Goal: Task Accomplishment & Management: Manage account settings

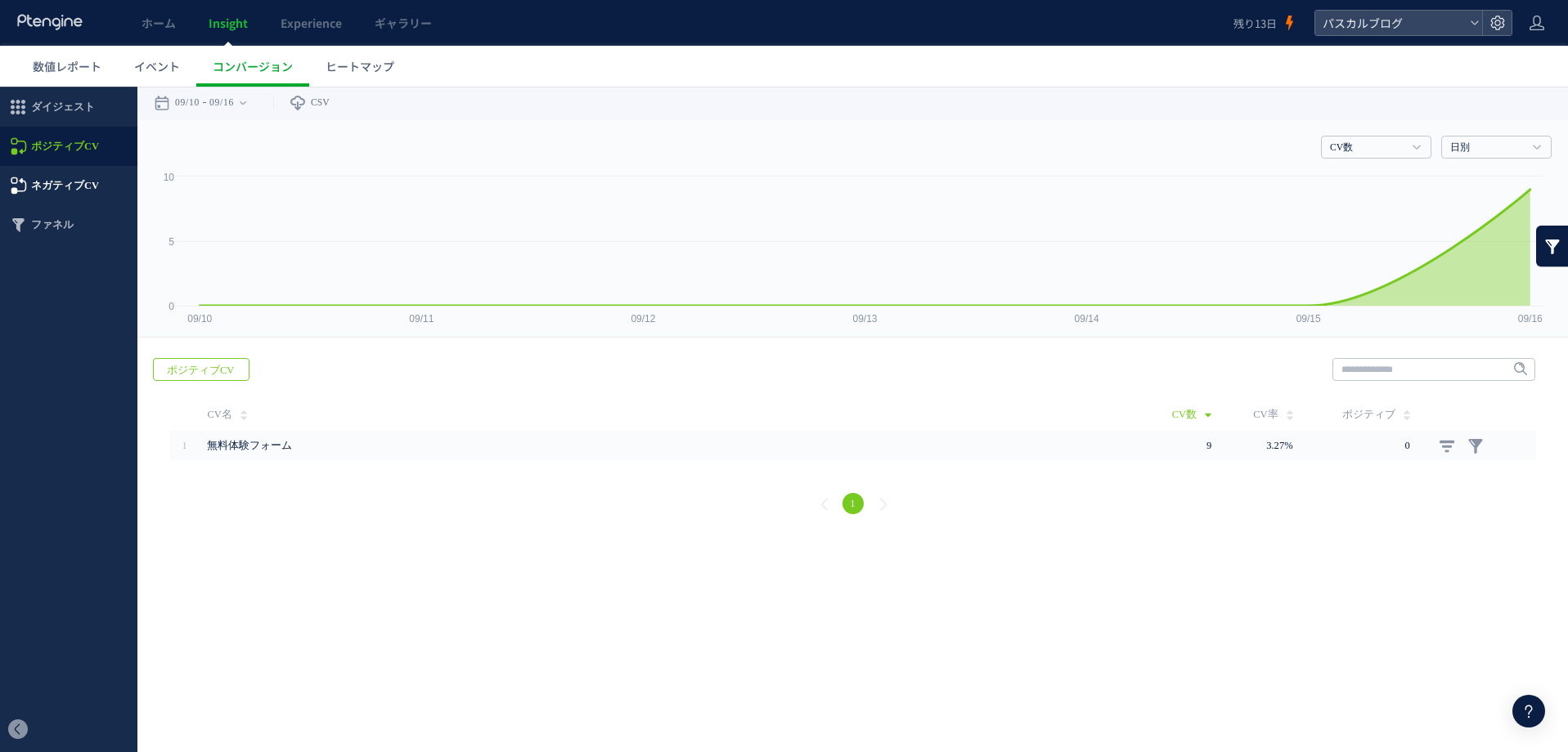
click at [58, 189] on span "ネガティブCV" at bounding box center [65, 185] width 68 height 39
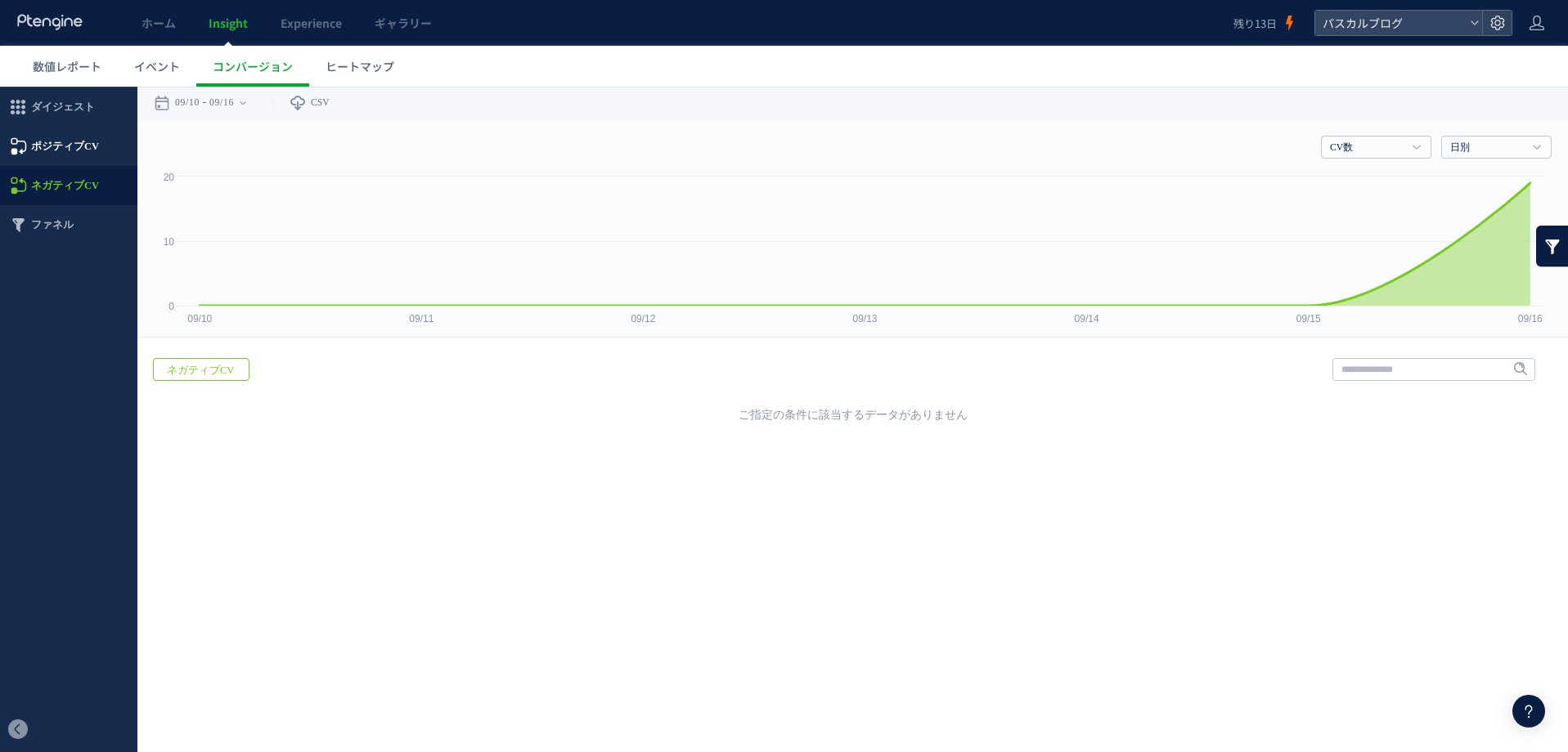
click at [52, 154] on span "ポジティブCV" at bounding box center [65, 146] width 68 height 39
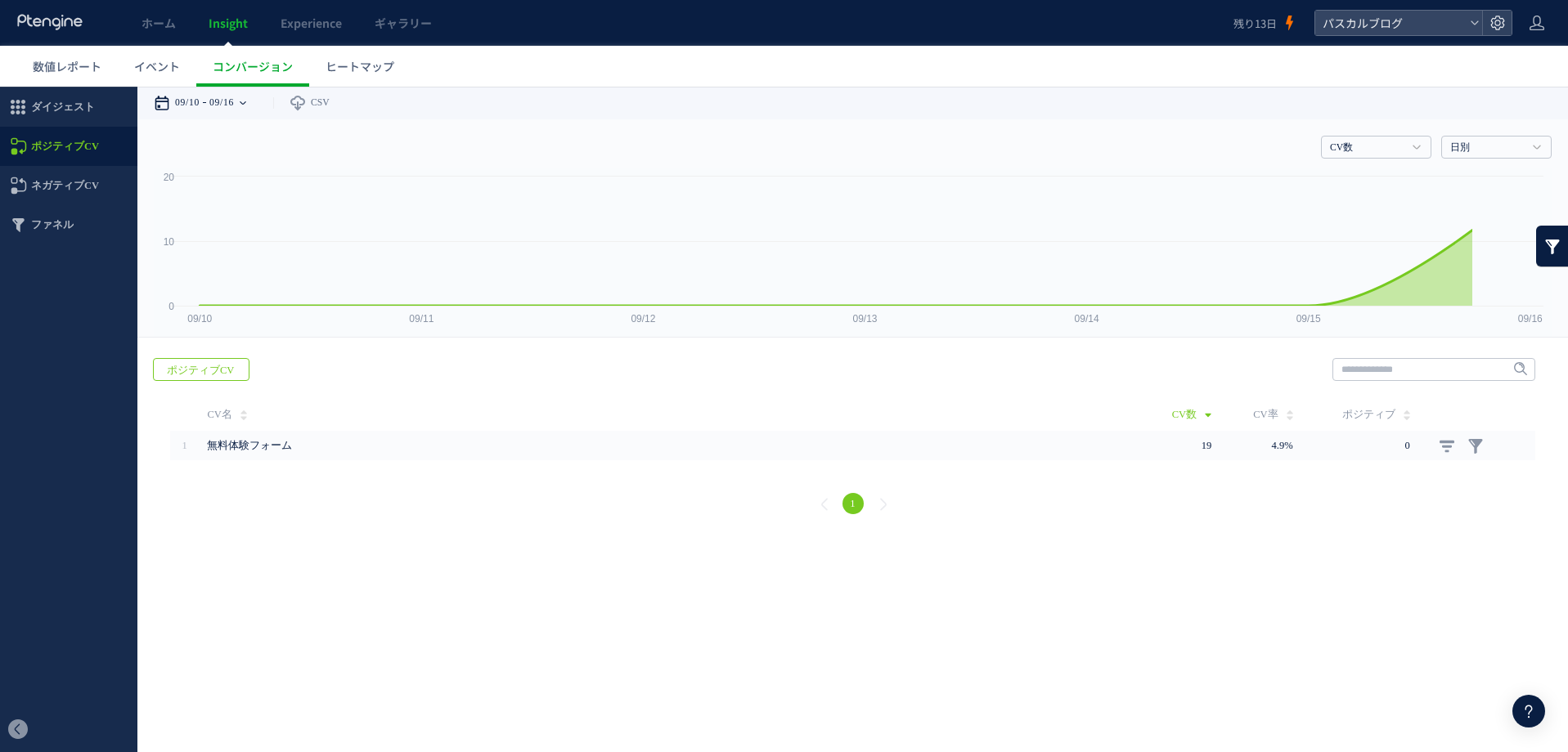
click at [188, 100] on time "09/10" at bounding box center [187, 103] width 25 height 33
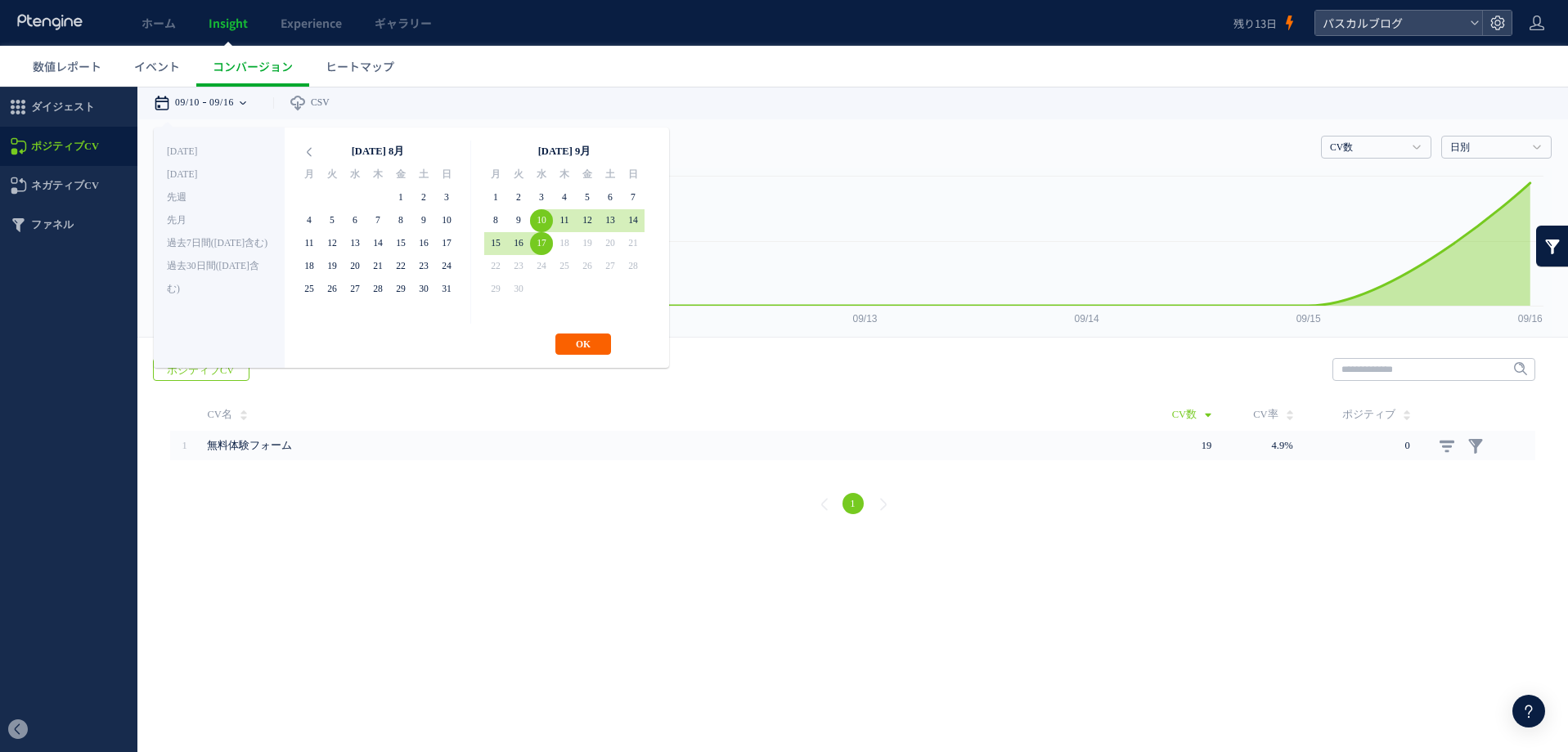
click at [583, 345] on button "OK" at bounding box center [583, 344] width 56 height 21
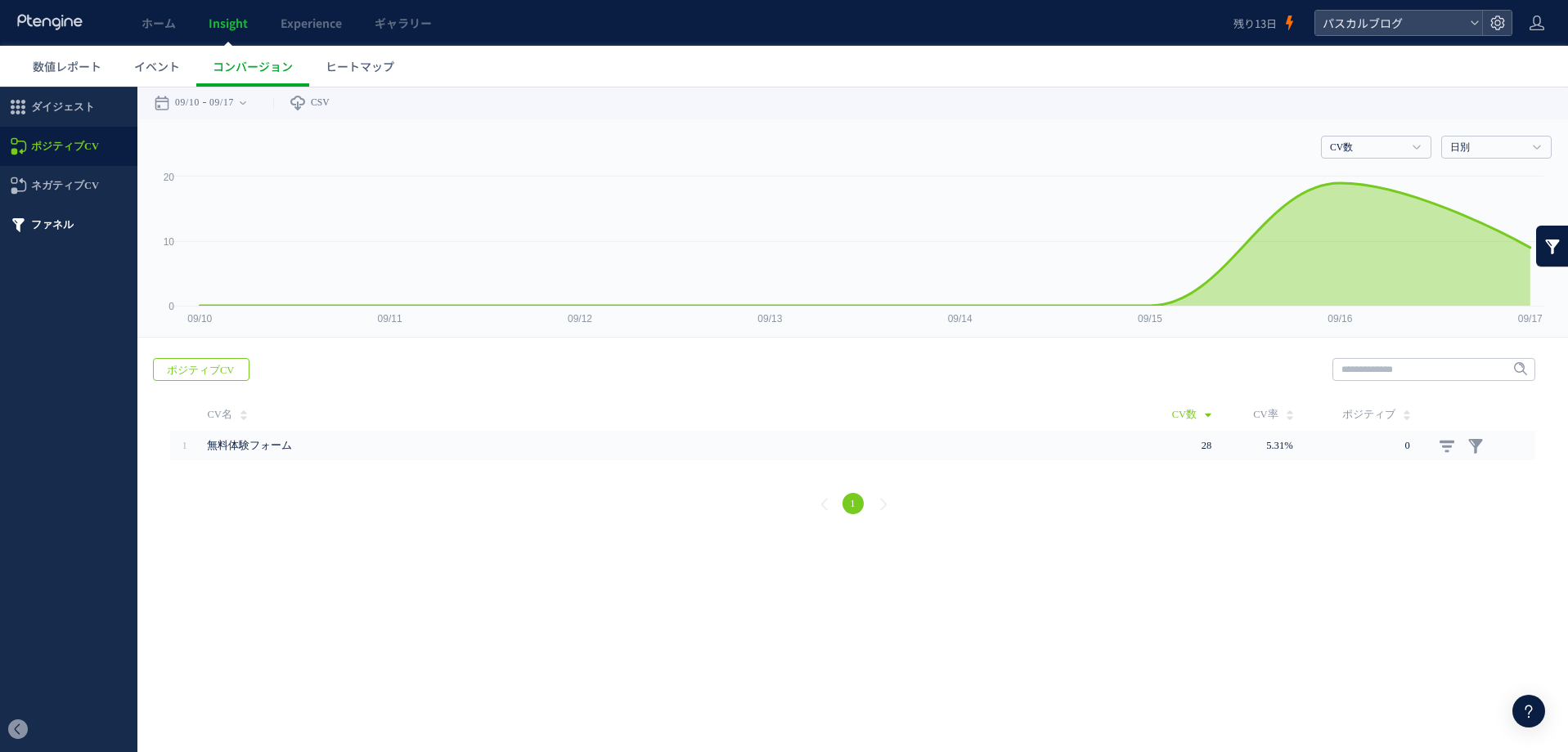
click at [41, 223] on span "ファネル" at bounding box center [52, 224] width 43 height 39
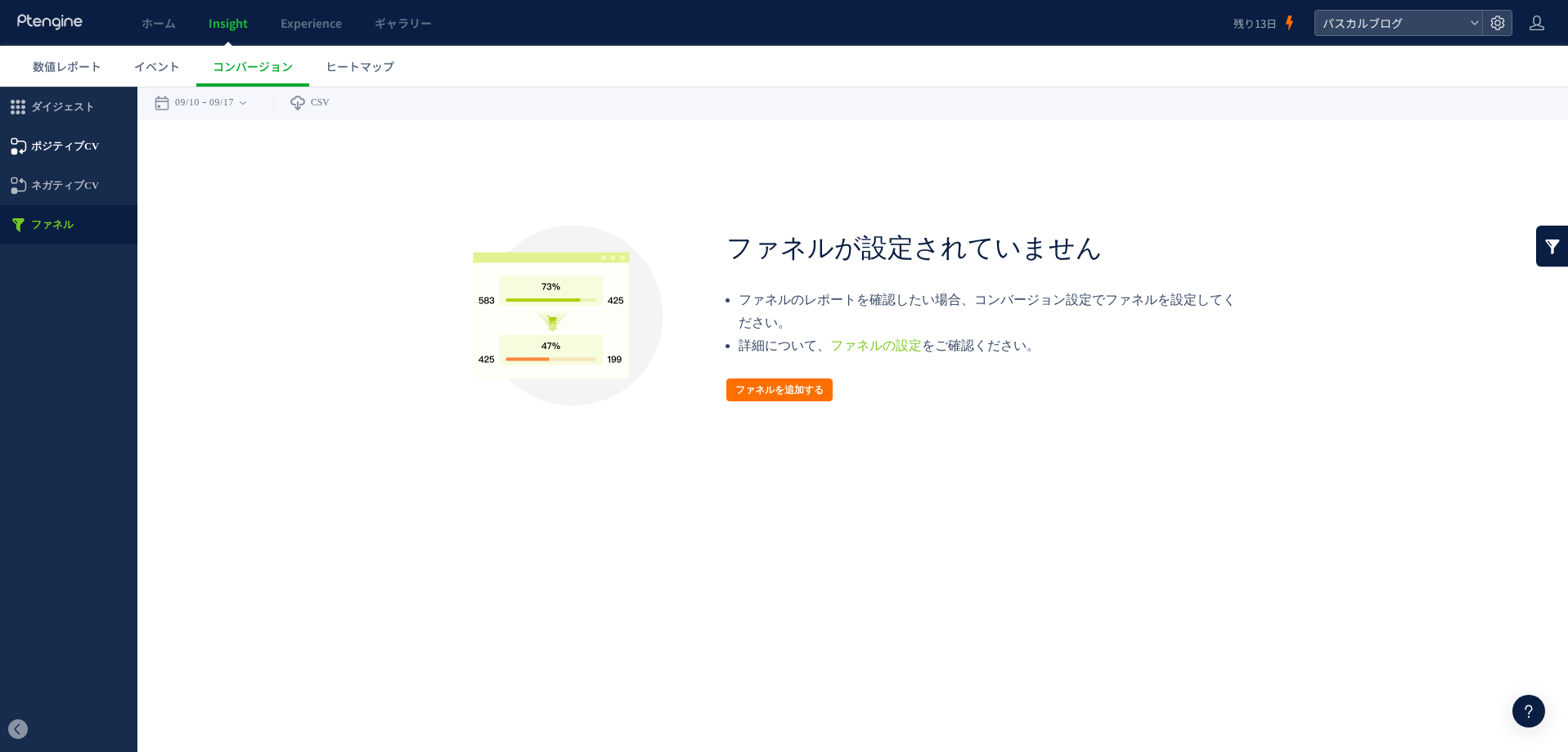
click at [44, 152] on span "ポジティブCV" at bounding box center [65, 146] width 68 height 39
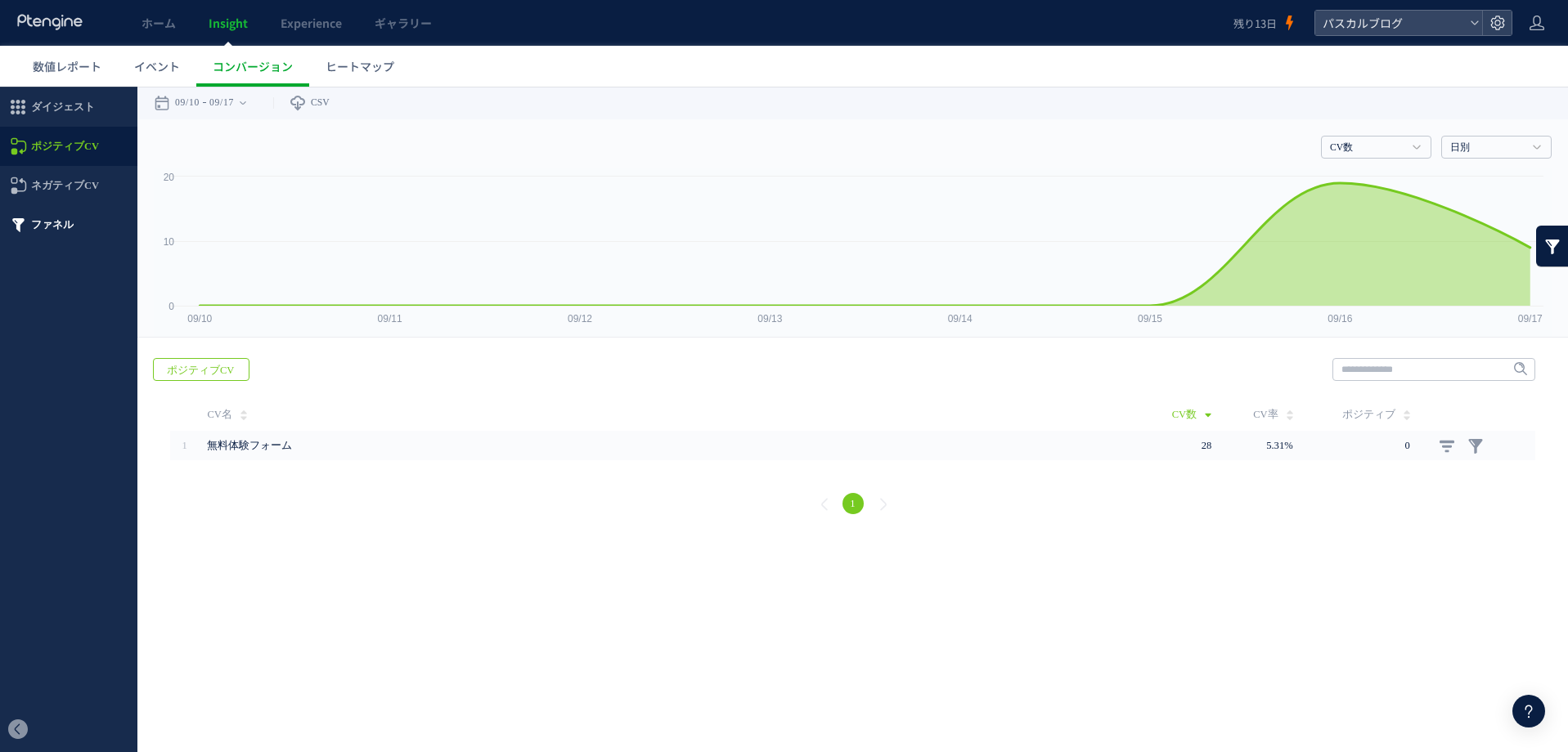
click at [45, 223] on span "ファネル" at bounding box center [52, 224] width 43 height 39
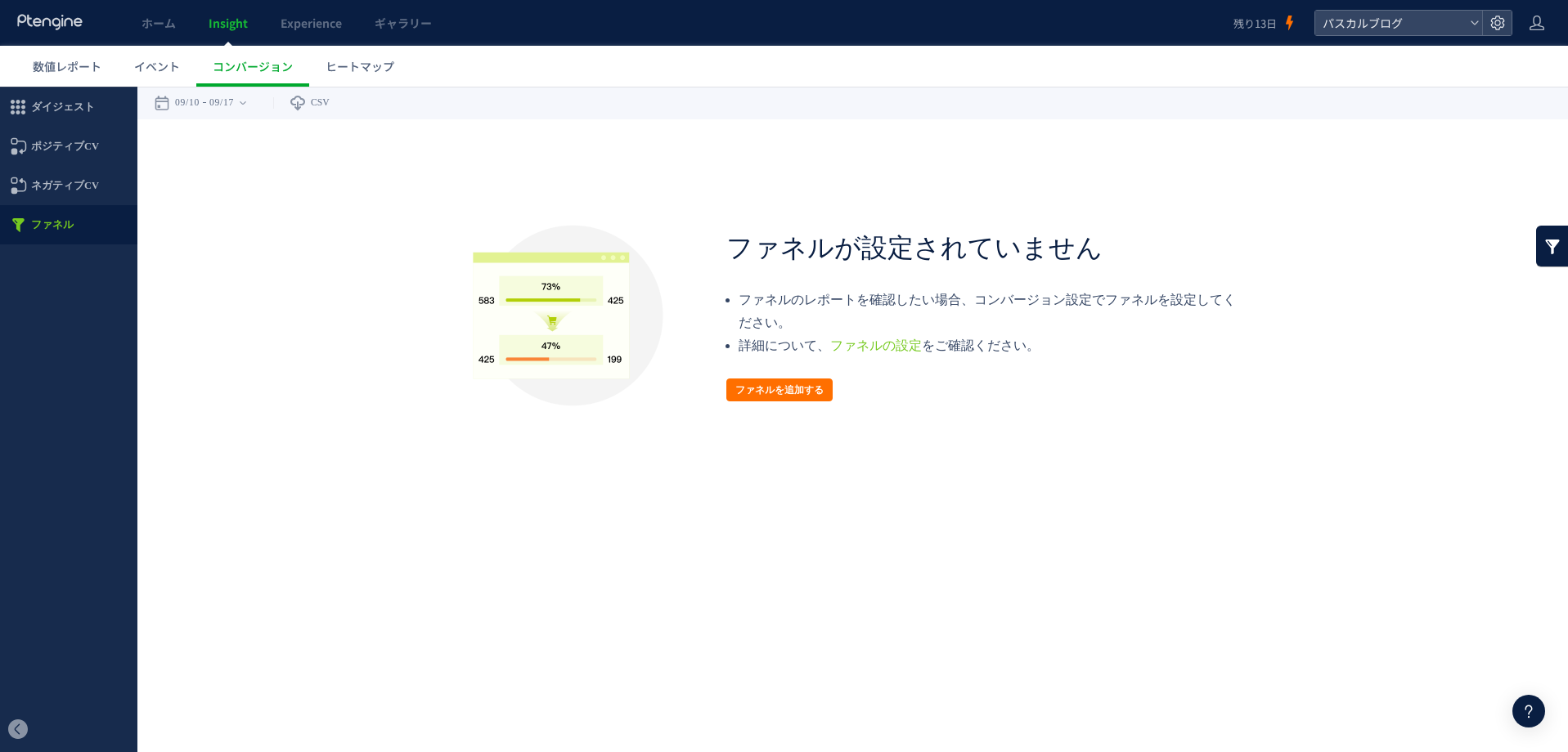
click at [603, 381] on html ".cls-1 { fill-rule: evenodd; } .cls-1 { fill: #ececec; } .cls-2 { fill: #929292…" at bounding box center [784, 234] width 1568 height 294
click at [1492, 25] on icon at bounding box center [1497, 23] width 16 height 16
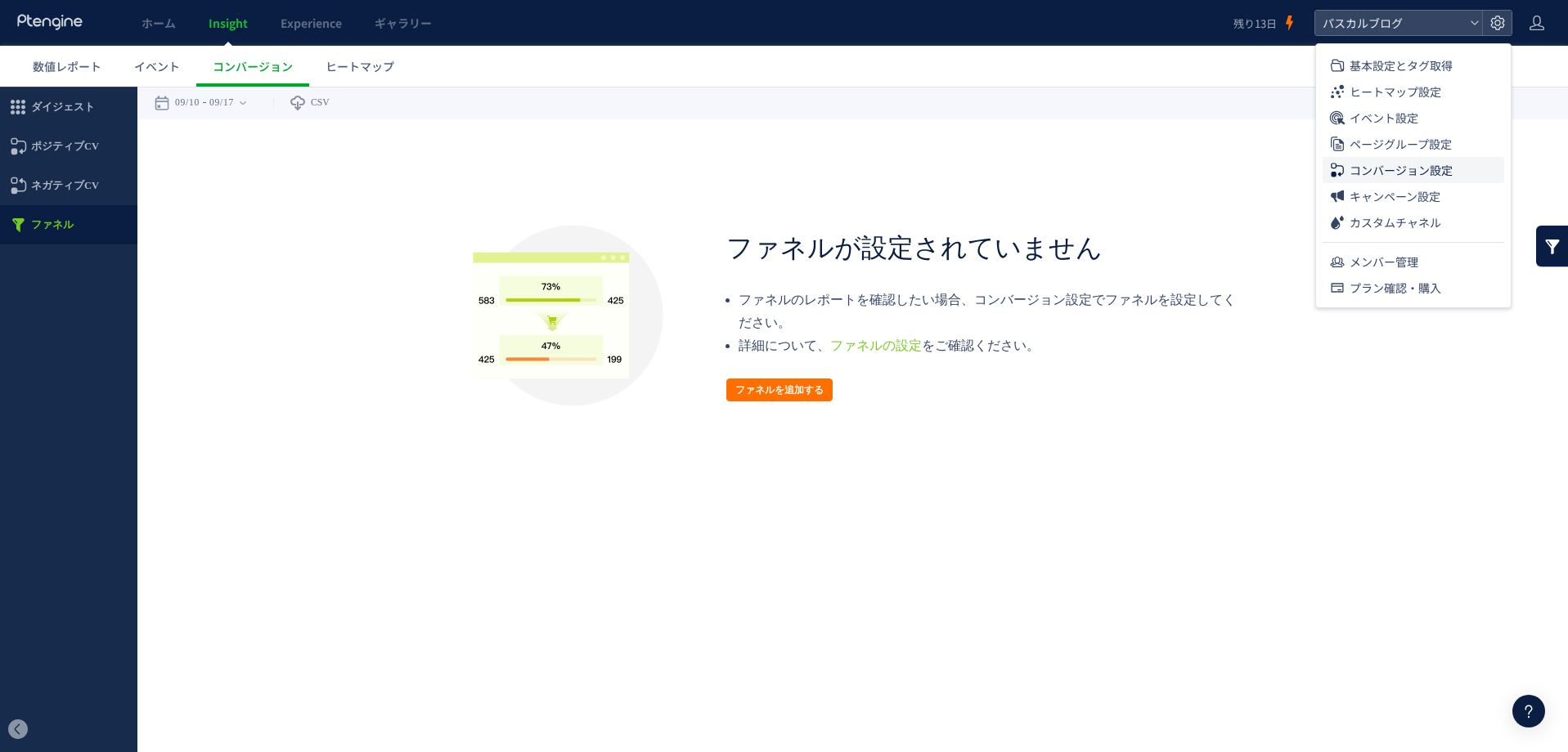
click at [1405, 169] on span "コンバージョン設定" at bounding box center [1401, 170] width 103 height 27
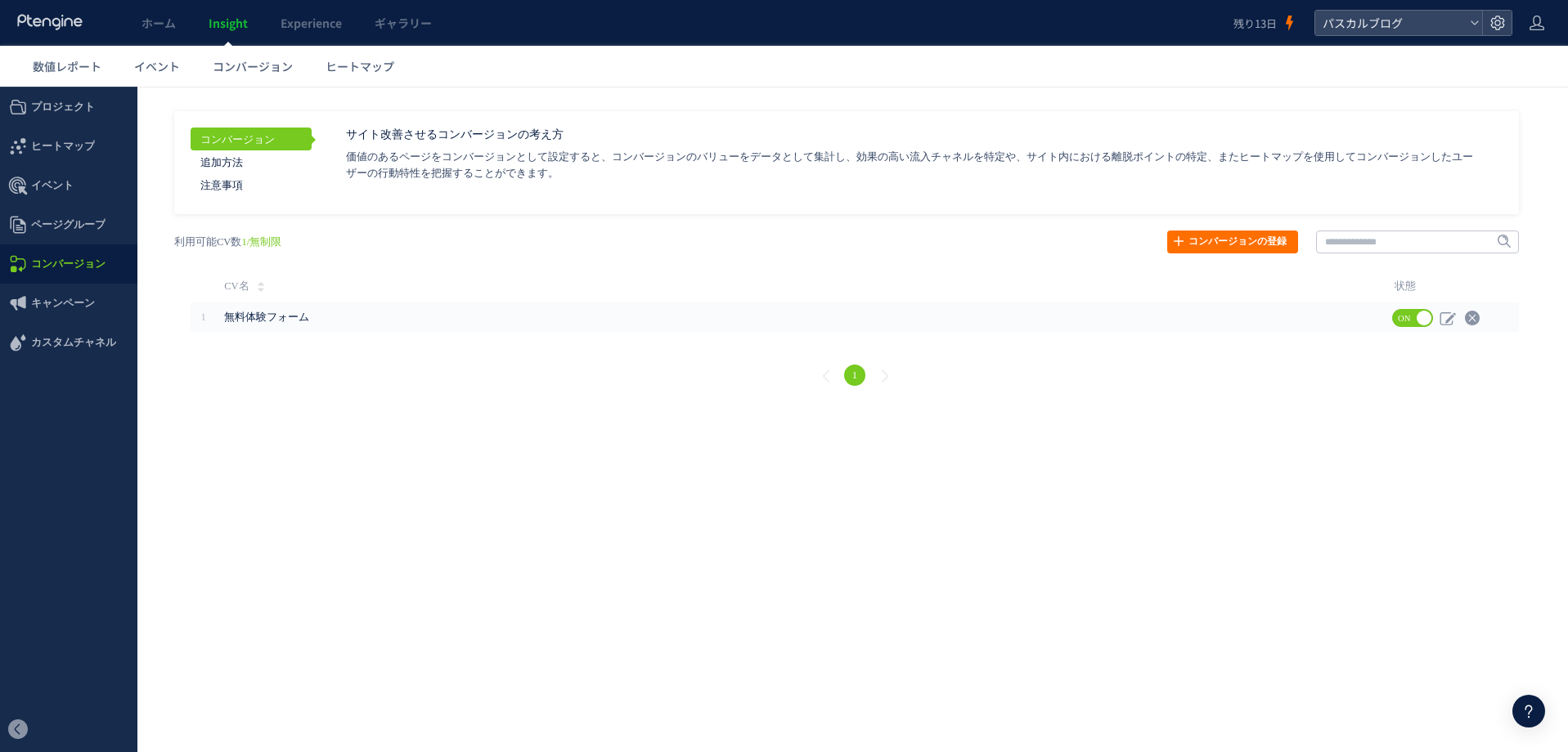
click at [464, 407] on html ".cls-1 { fill-rule: evenodd; } .cls-1 { fill: #ececec; } .cls-2 { fill: #929292…" at bounding box center [784, 247] width 1568 height 320
click at [508, 375] on div "1" at bounding box center [854, 378] width 1361 height 59
click at [479, 275] on td "CV名" at bounding box center [800, 286] width 1169 height 33
drag, startPoint x: 317, startPoint y: 391, endPoint x: 174, endPoint y: 341, distance: 151.5
click at [317, 391] on div "1" at bounding box center [854, 378] width 1361 height 59
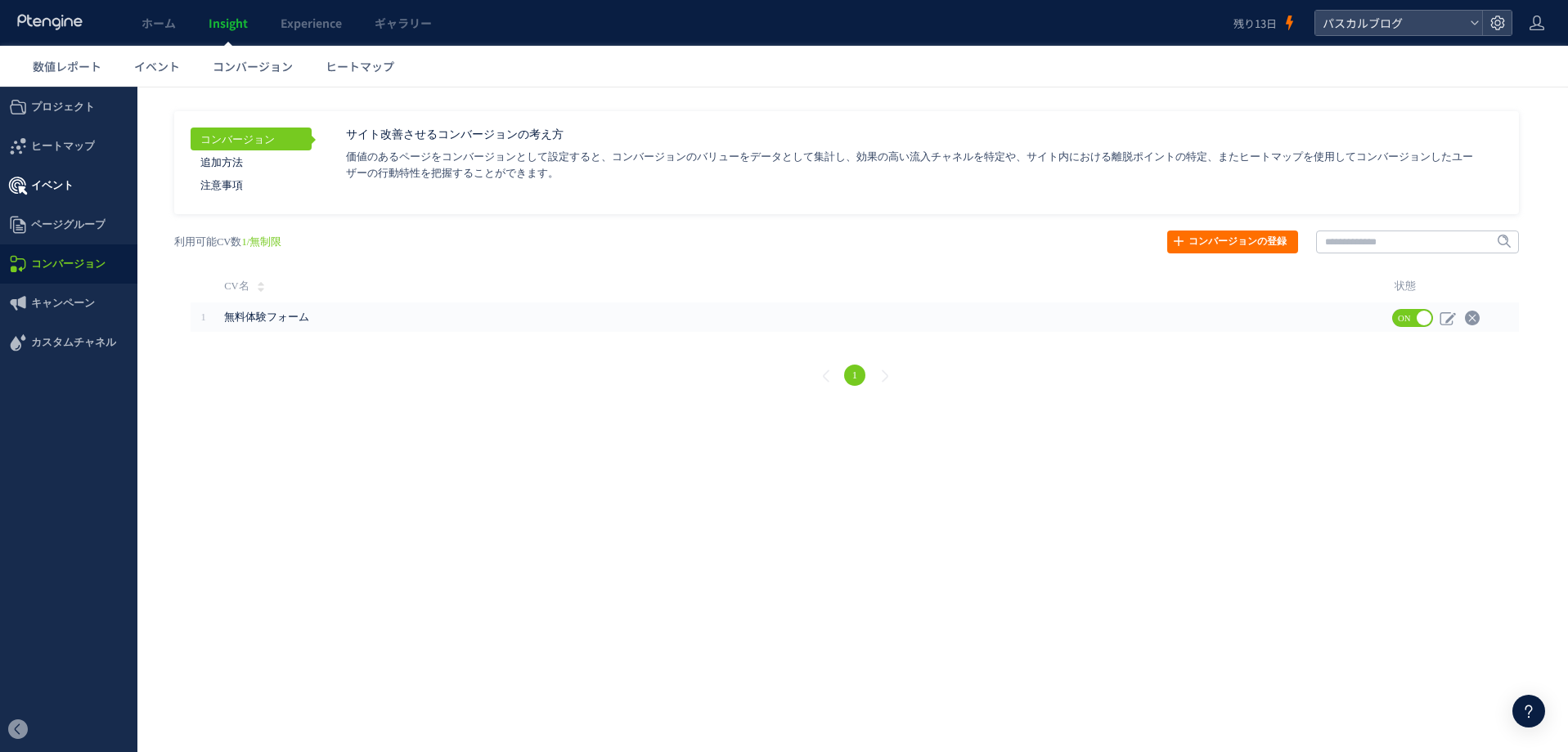
click at [47, 190] on span "イベント" at bounding box center [52, 185] width 43 height 39
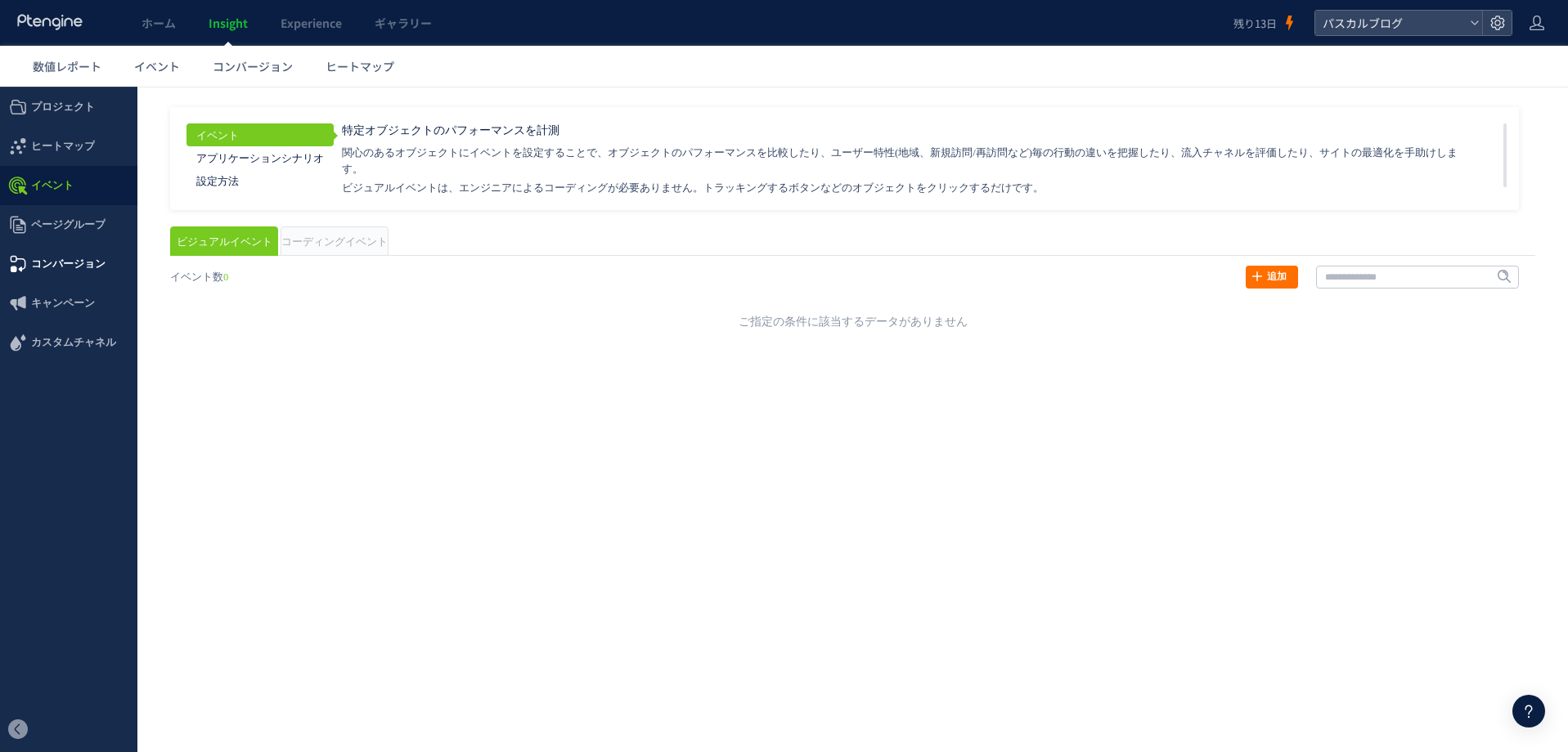
click at [47, 268] on span "コンバージョン" at bounding box center [68, 264] width 74 height 39
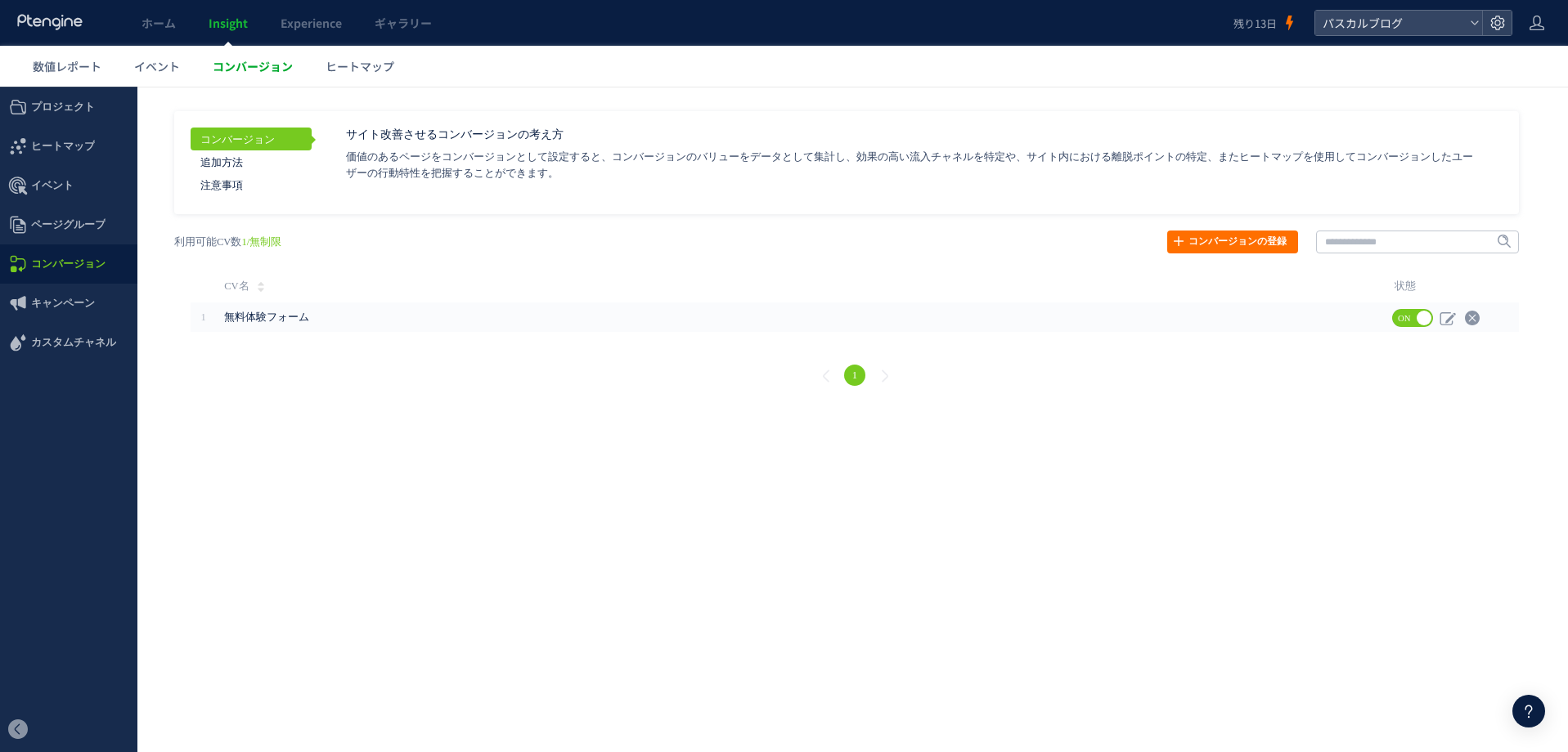
click at [242, 71] on span "コンバージョン" at bounding box center [253, 66] width 80 height 16
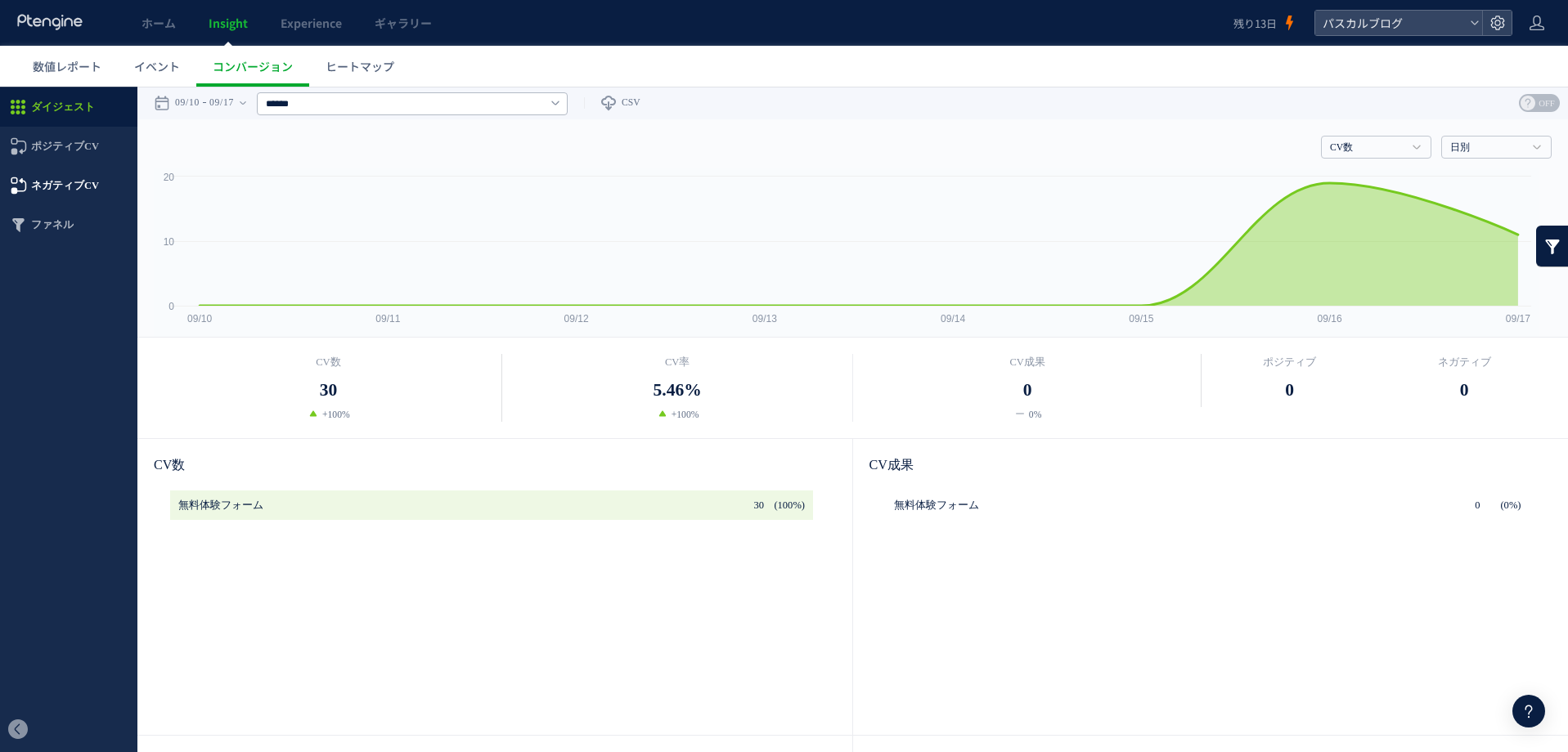
click at [49, 185] on span "ネガティブCV" at bounding box center [65, 185] width 68 height 39
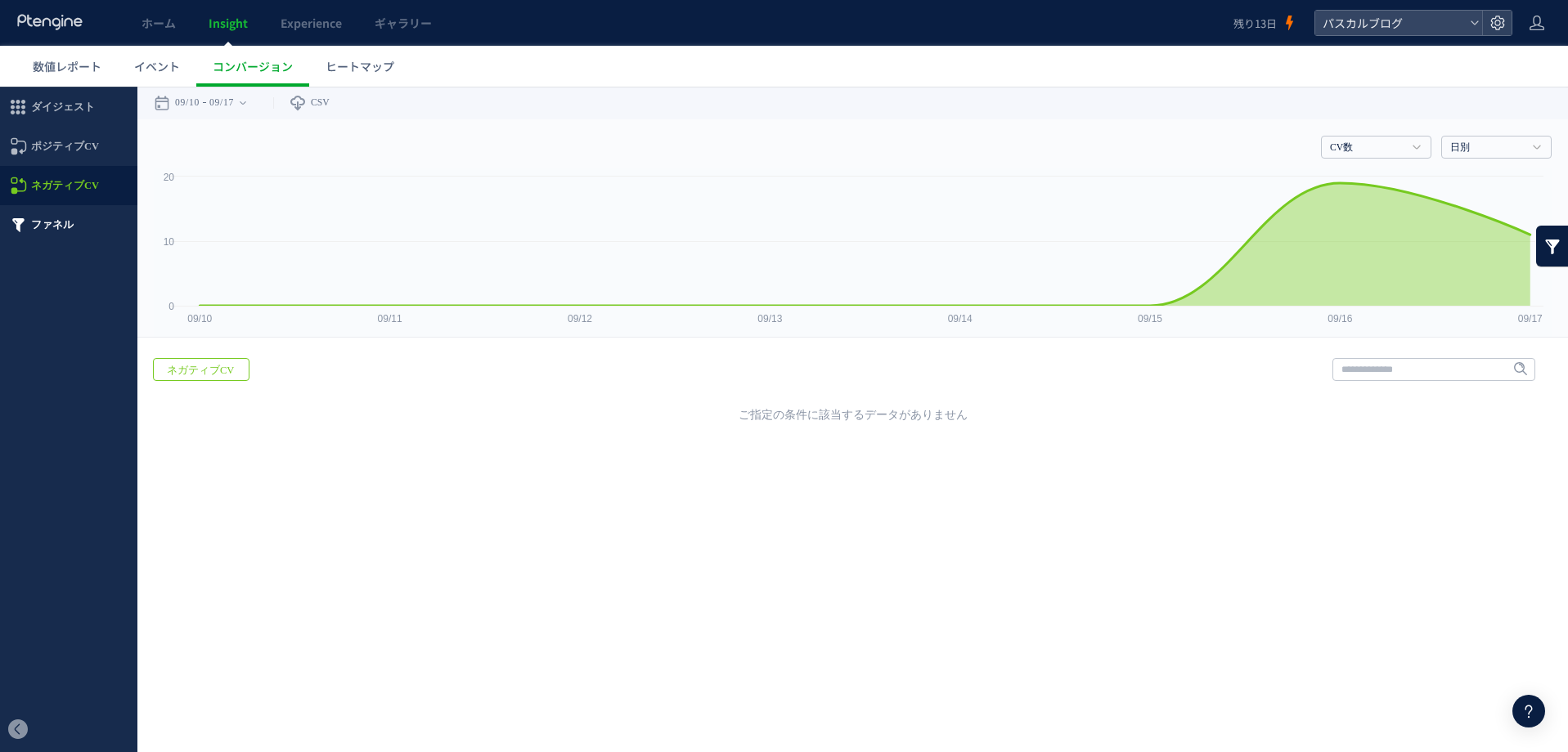
click at [44, 223] on span "ファネル" at bounding box center [52, 224] width 43 height 39
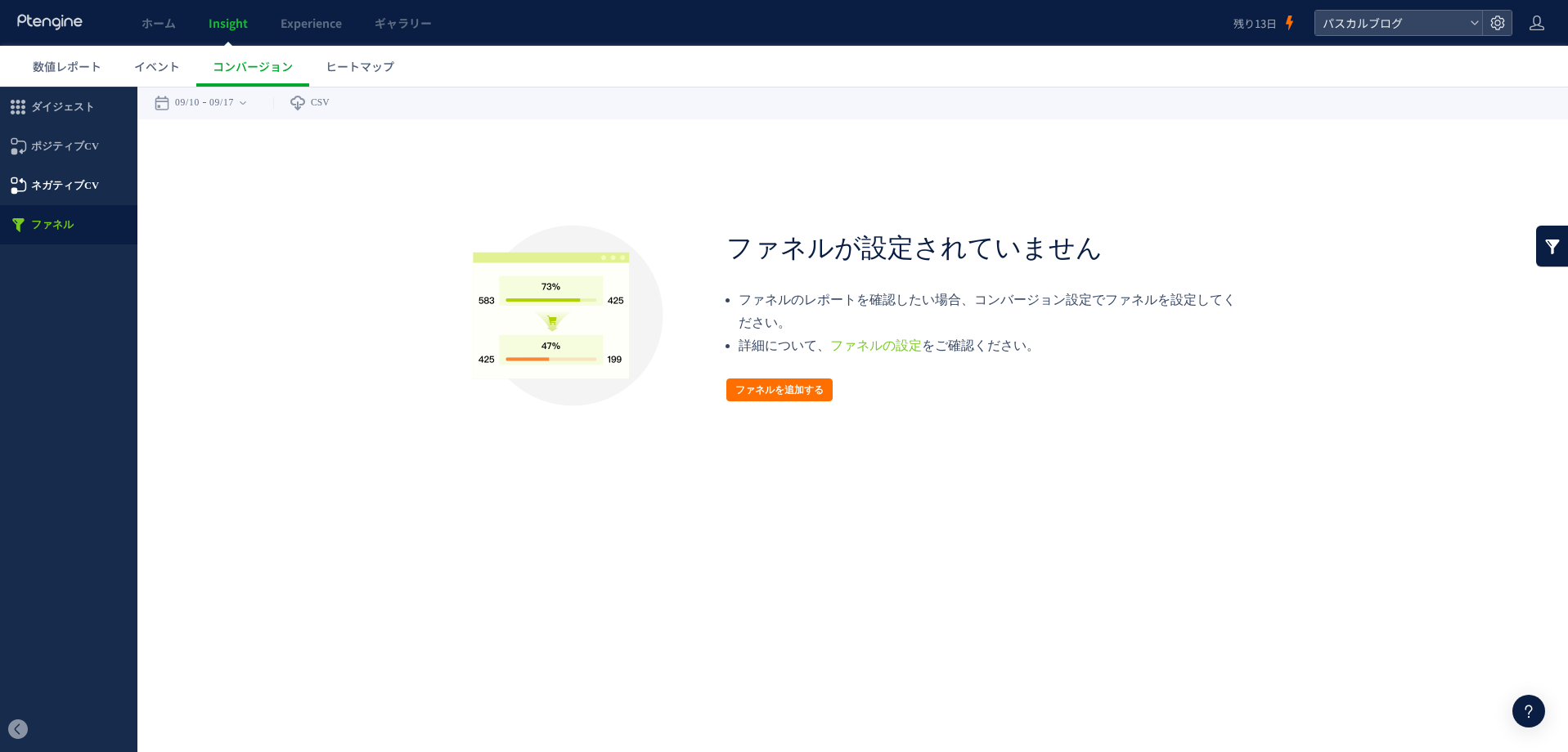
click at [49, 184] on span "ネガティブCV" at bounding box center [65, 185] width 68 height 39
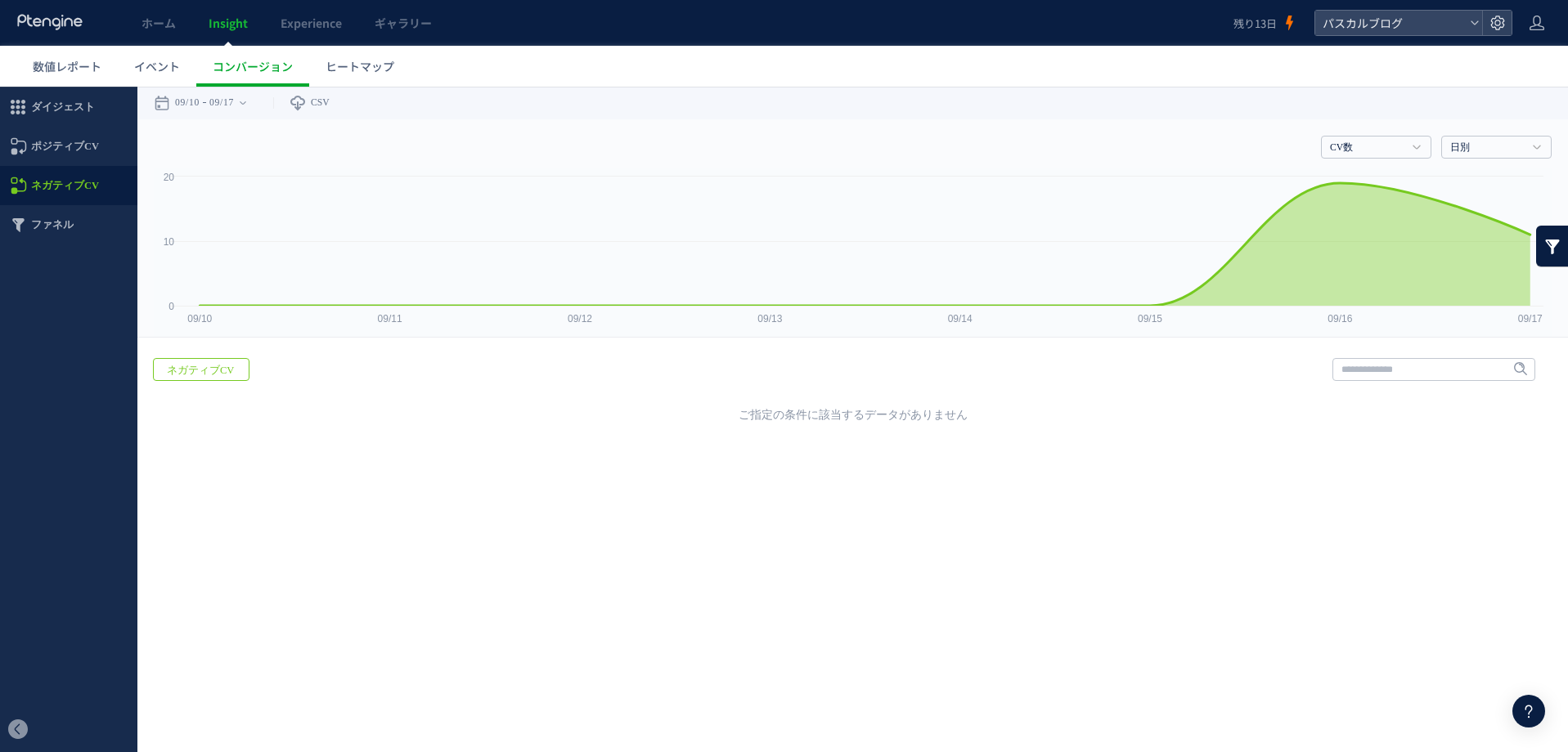
click at [805, 418] on div "ご指定の条件に該当するデータがありません" at bounding box center [852, 414] width 1398 height 16
click at [795, 421] on div at bounding box center [795, 421] width 0 height 0
click at [1098, 373] on div "戻る ネガティブCV ヒートマップを計測させるには、解析コードを実装してください。 実装 URL" at bounding box center [852, 386] width 1431 height 90
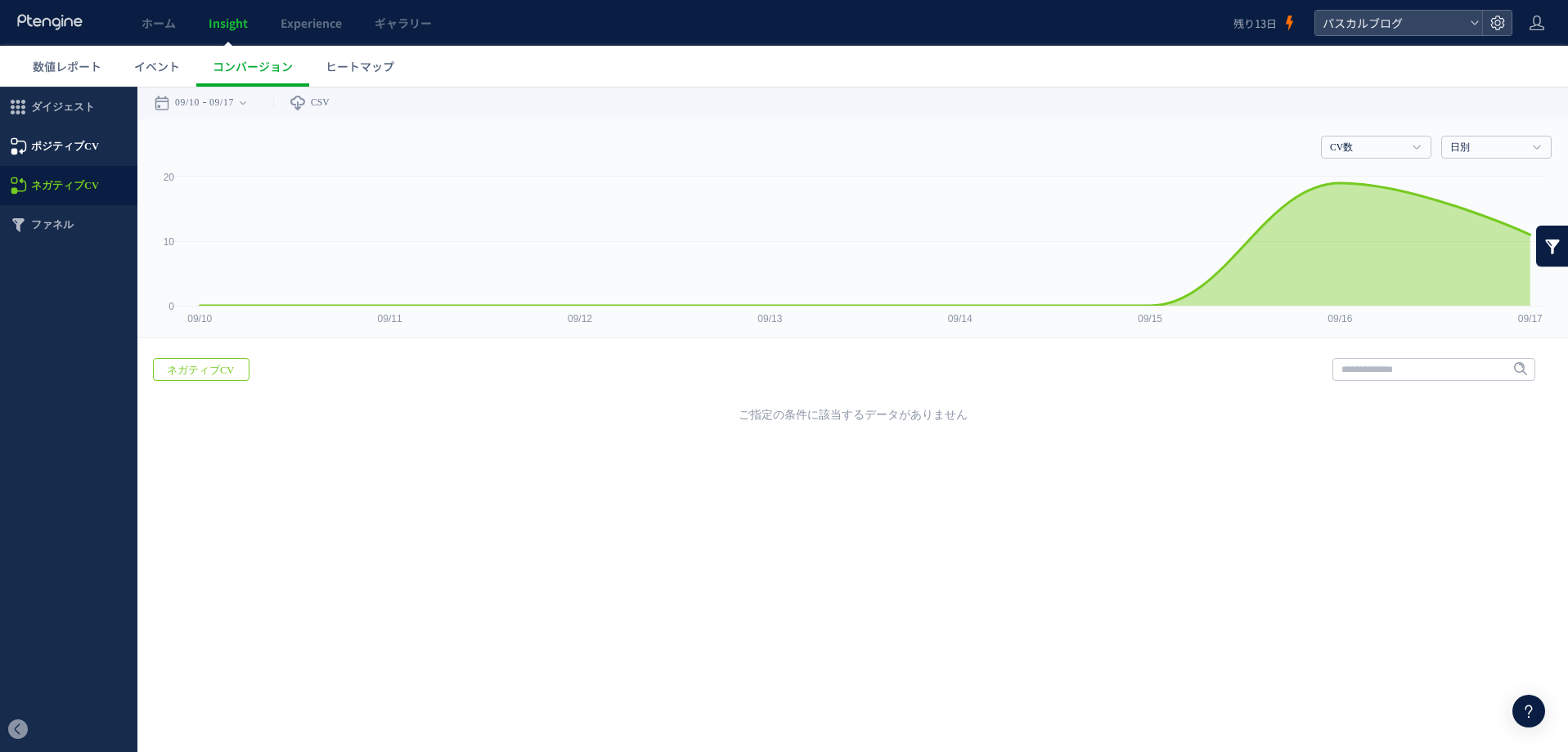
click at [51, 150] on span "ポジティブCV" at bounding box center [65, 146] width 68 height 39
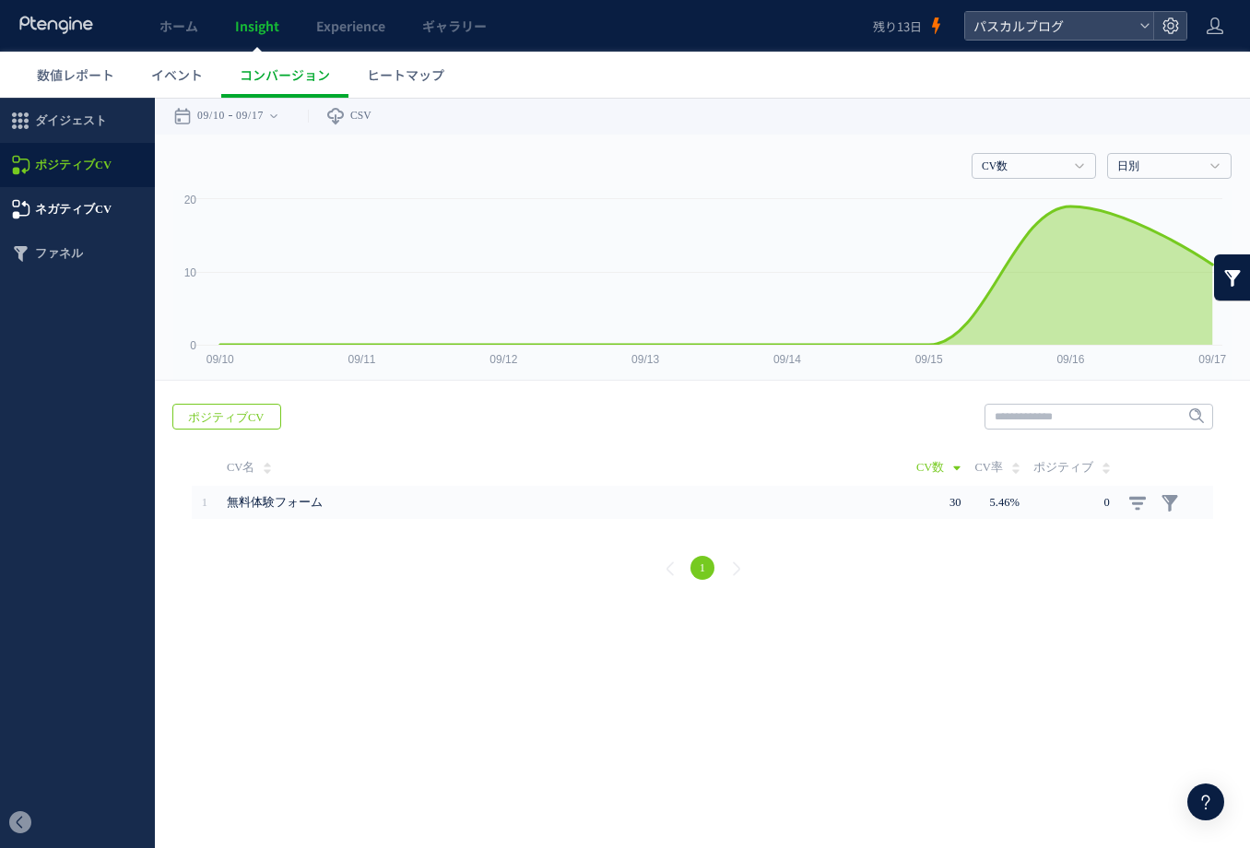
click at [70, 204] on span "ネガティブCV" at bounding box center [73, 209] width 77 height 44
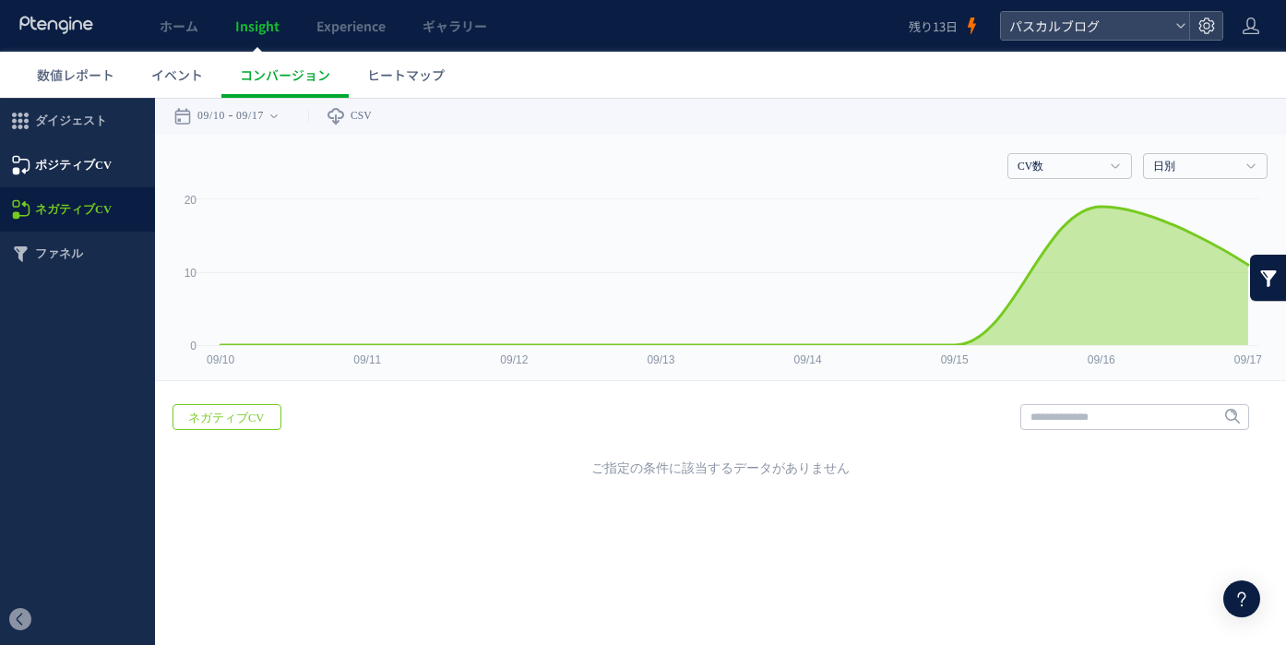
click at [46, 160] on span "ポジティブCV" at bounding box center [73, 165] width 77 height 44
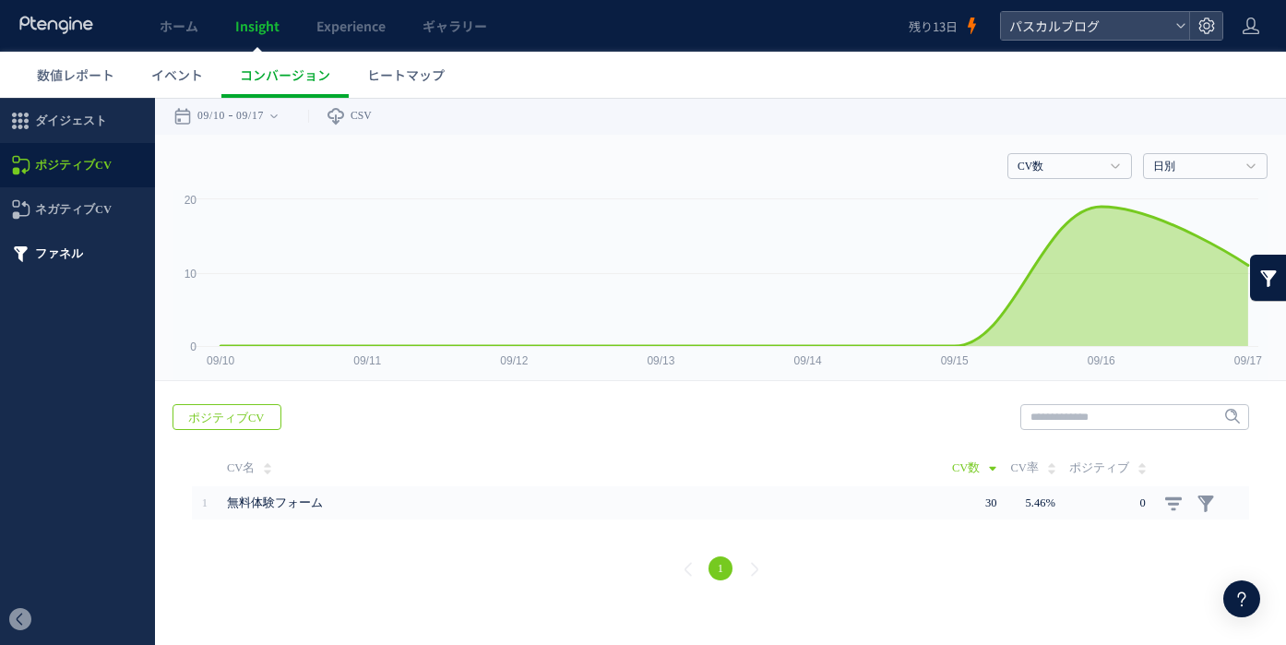
click at [58, 250] on span "ファネル" at bounding box center [59, 253] width 48 height 44
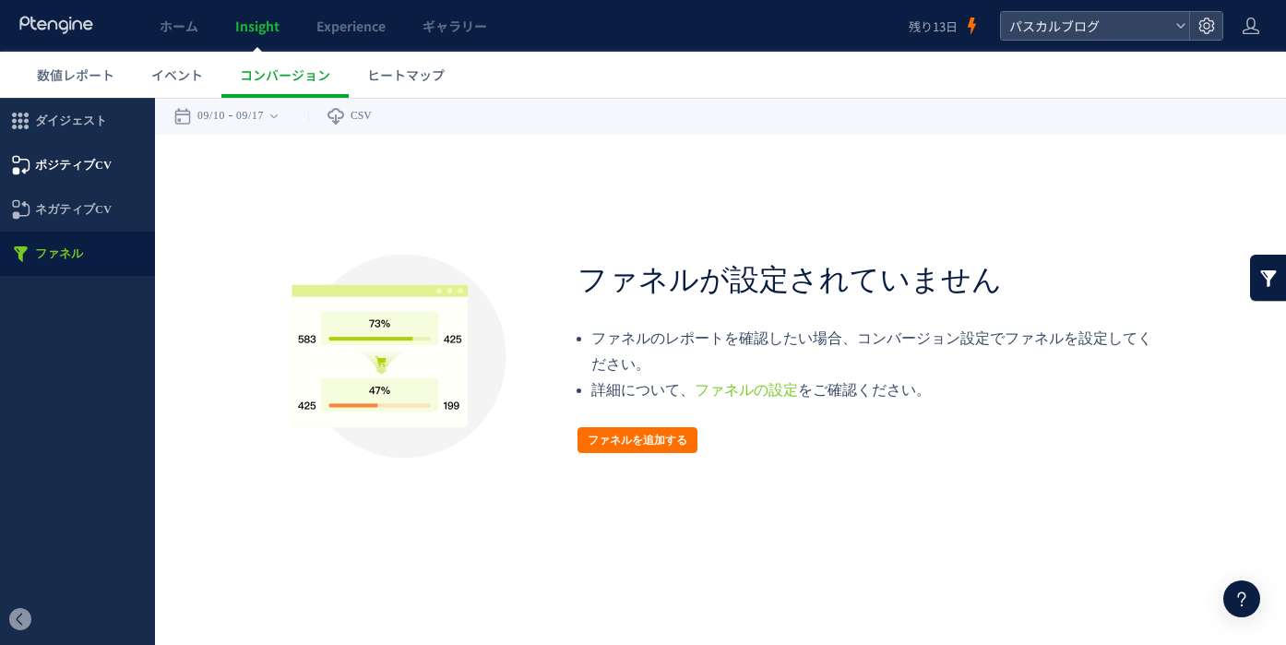
click at [77, 167] on span "ポジティブCV" at bounding box center [73, 165] width 77 height 44
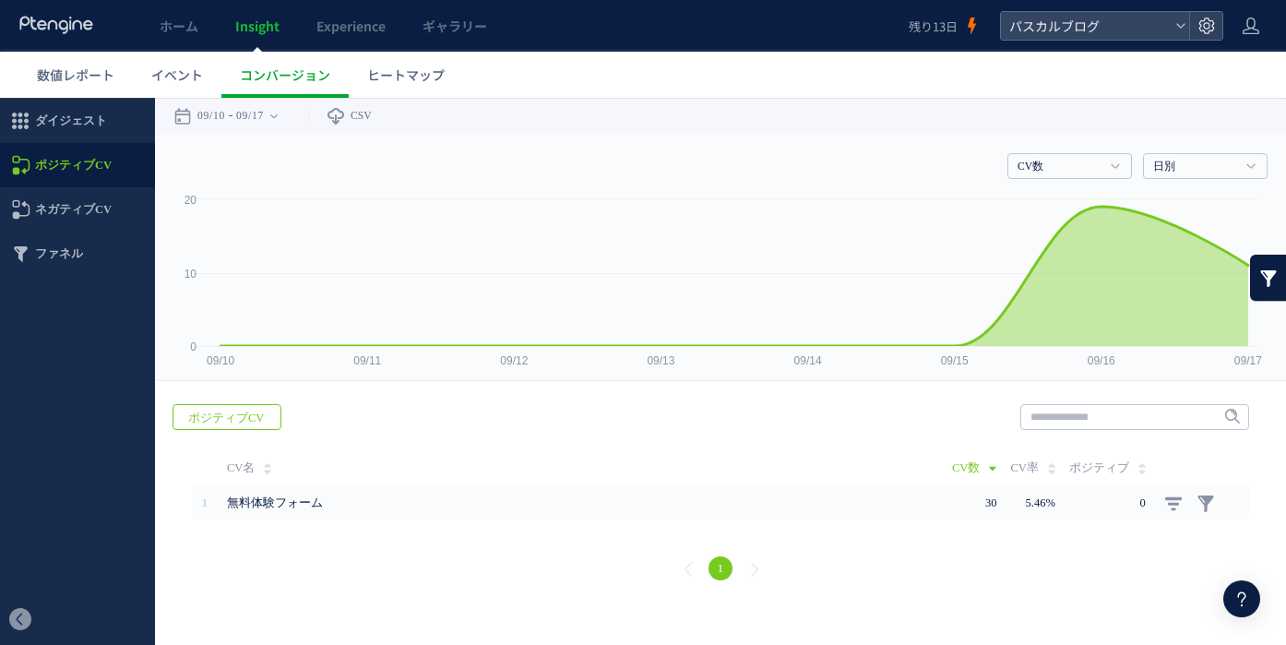
click at [922, 159] on div "CV数 CV数 CV率 CV成果 日別 日別 週別 月別" at bounding box center [720, 162] width 1094 height 55
click at [50, 256] on span "ファネル" at bounding box center [59, 253] width 48 height 44
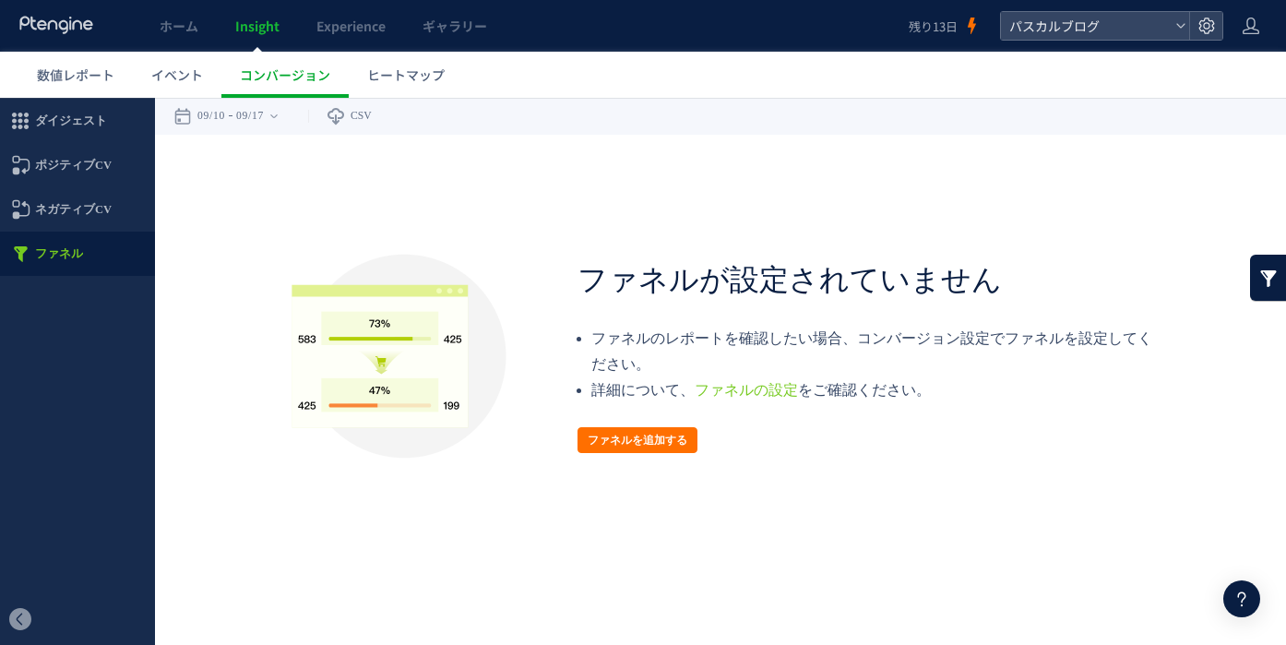
click at [569, 237] on div "戻る デフォルト設定では本日のデータを表示しています。 カレンダーでご覧になりたい期間を指定することができます。 09/10 09/17 [DATE] [DA…" at bounding box center [720, 264] width 1131 height 332
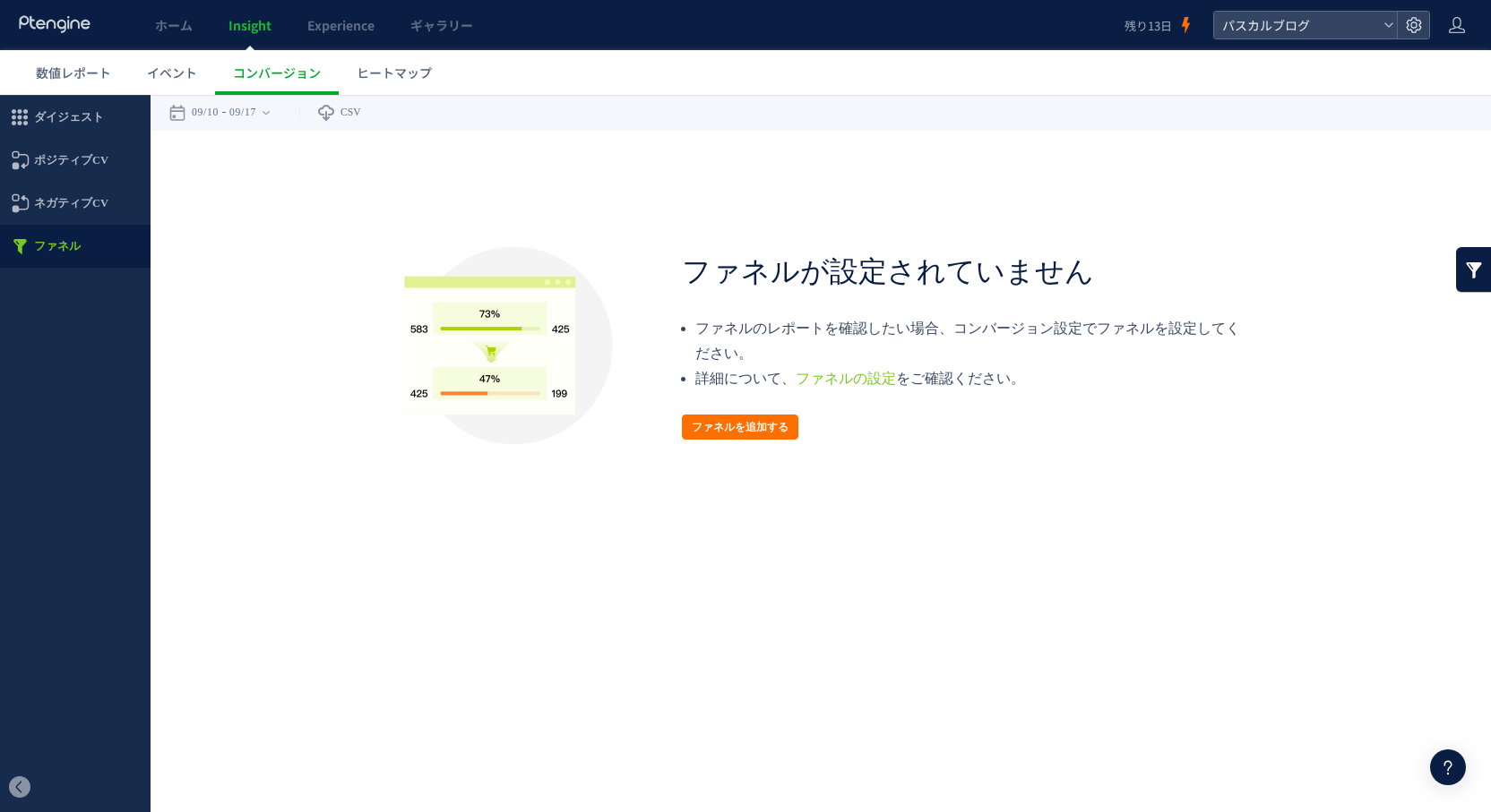
click at [953, 418] on html ".cls-1 { fill-rule: evenodd; } .cls-1 { fill: #ececec; } .cls-2 { fill: #929292…" at bounding box center [745, 256] width 1491 height 322
drag, startPoint x: 478, startPoint y: 551, endPoint x: 270, endPoint y: 340, distance: 296.3
click at [478, 418] on html ".cls-1 { fill-rule: evenodd; } .cls-1 { fill: #ececec; } .cls-2 { fill: #929292…" at bounding box center [745, 256] width 1491 height 322
click at [1414, 25] on icon at bounding box center [1413, 25] width 17 height 17
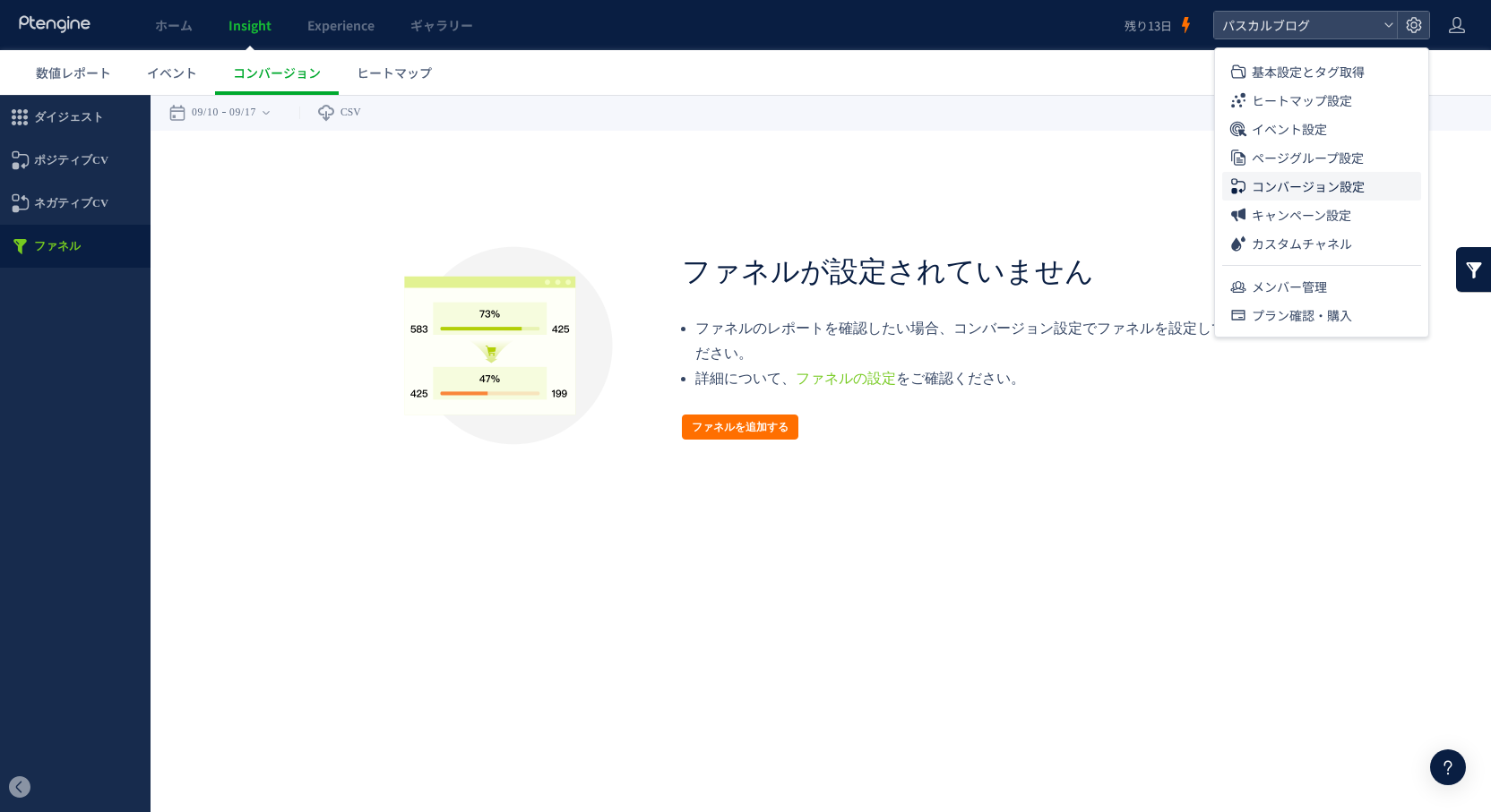
click at [1271, 189] on span "コンバージョン設定" at bounding box center [1307, 186] width 113 height 29
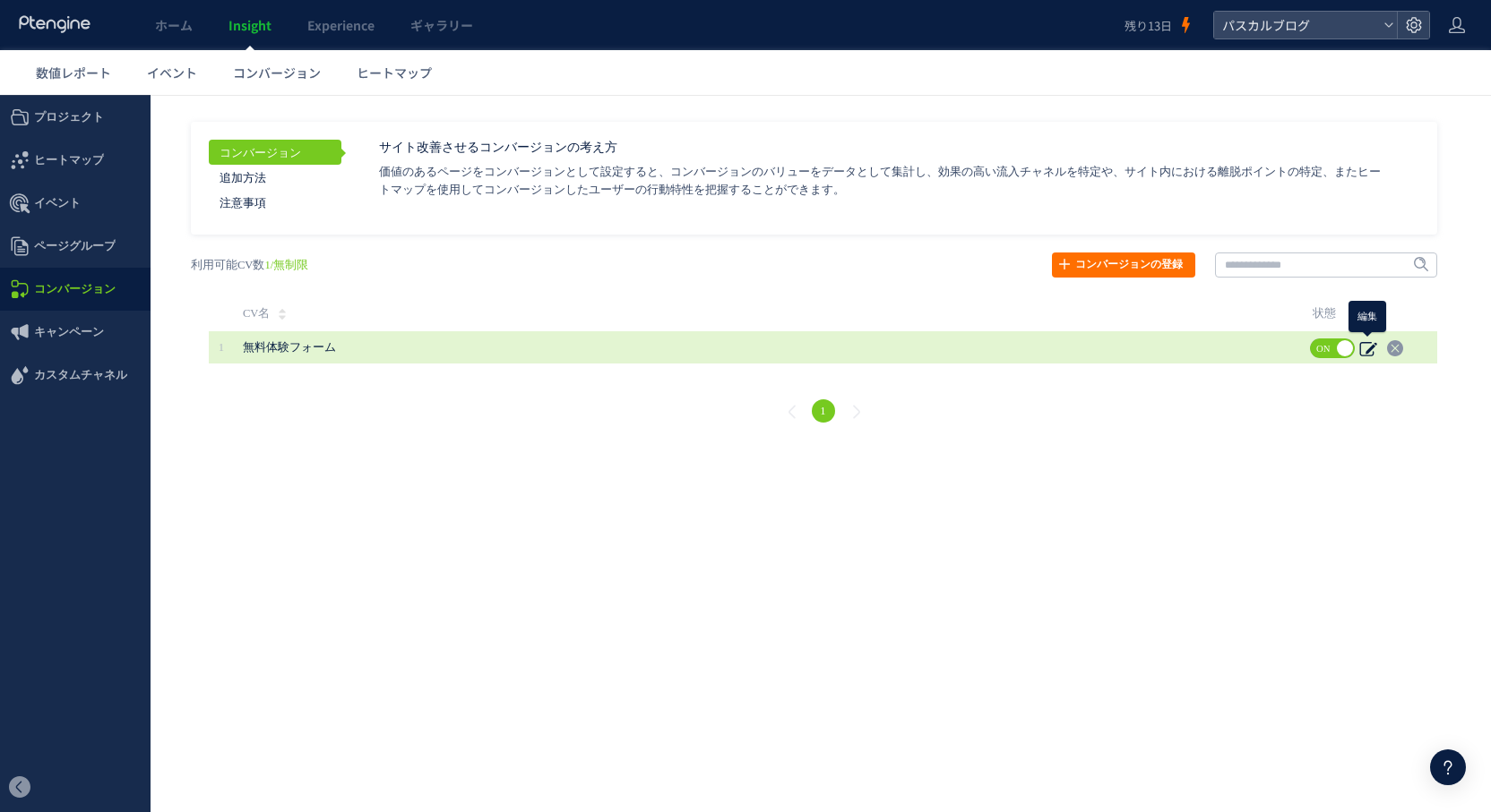
click at [1369, 351] on icon at bounding box center [1368, 349] width 17 height 17
type input "********"
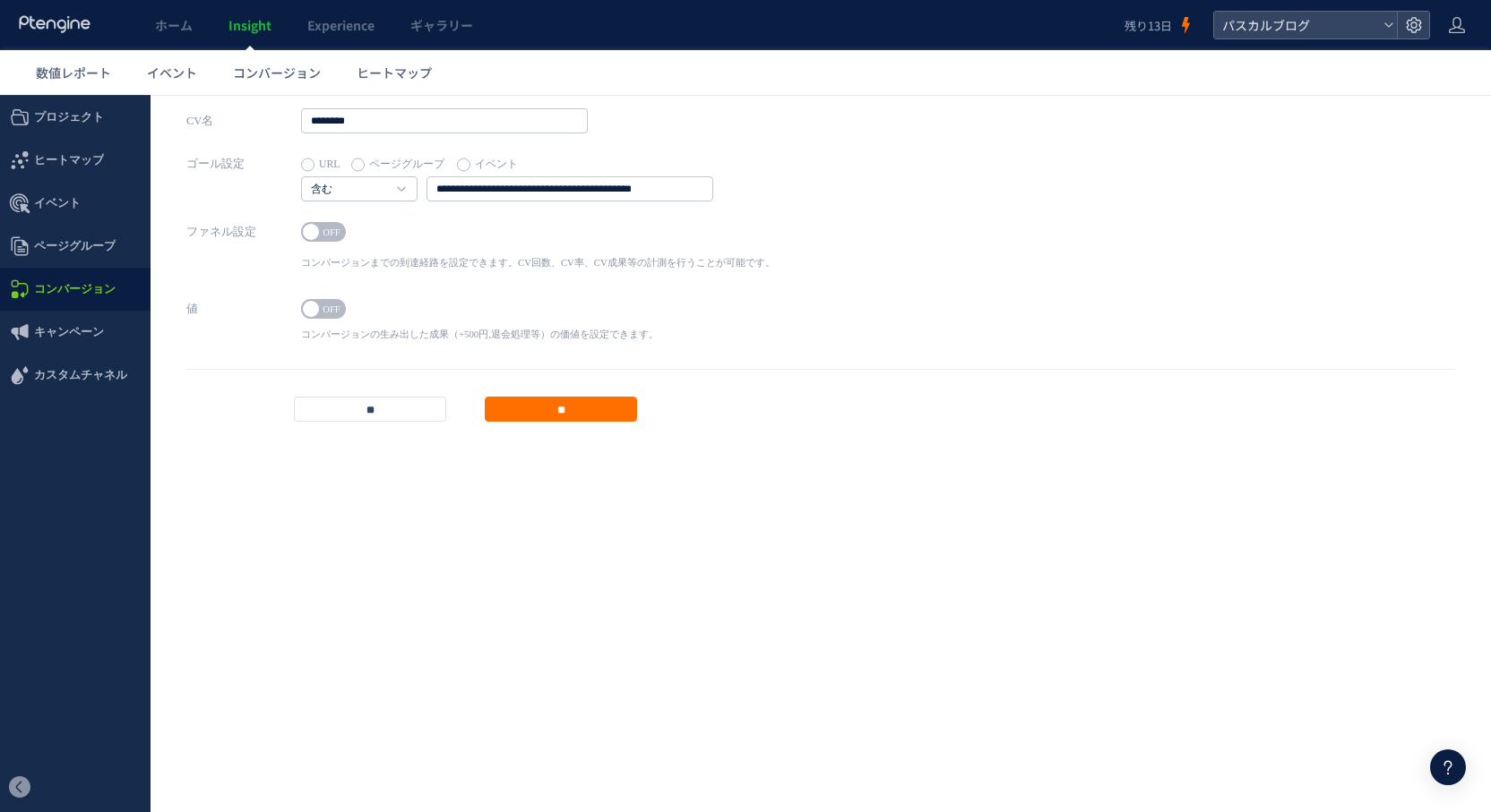
click at [329, 228] on span "OFF" at bounding box center [331, 232] width 27 height 19
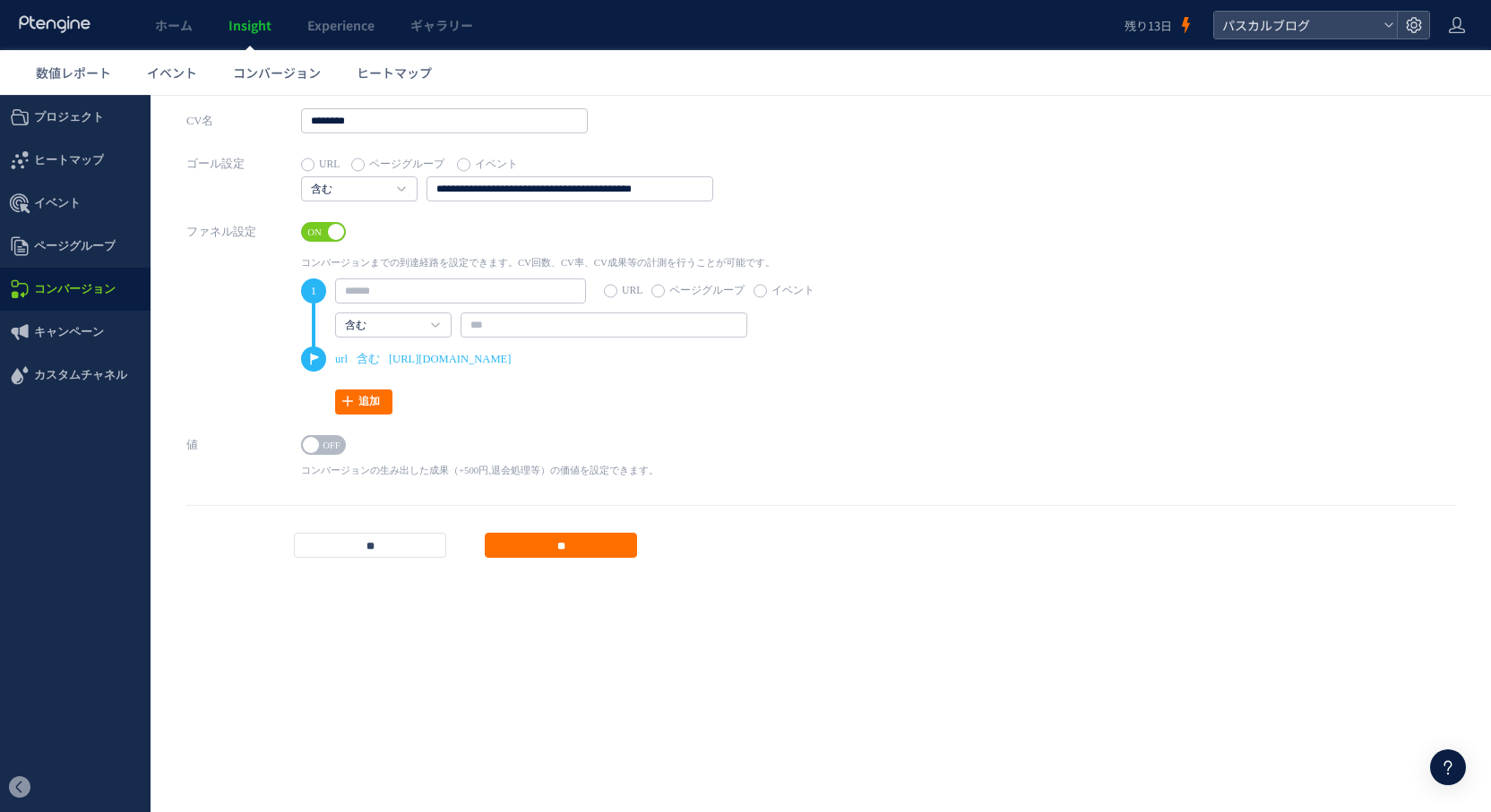
click at [312, 236] on span "ON" at bounding box center [315, 232] width 27 height 19
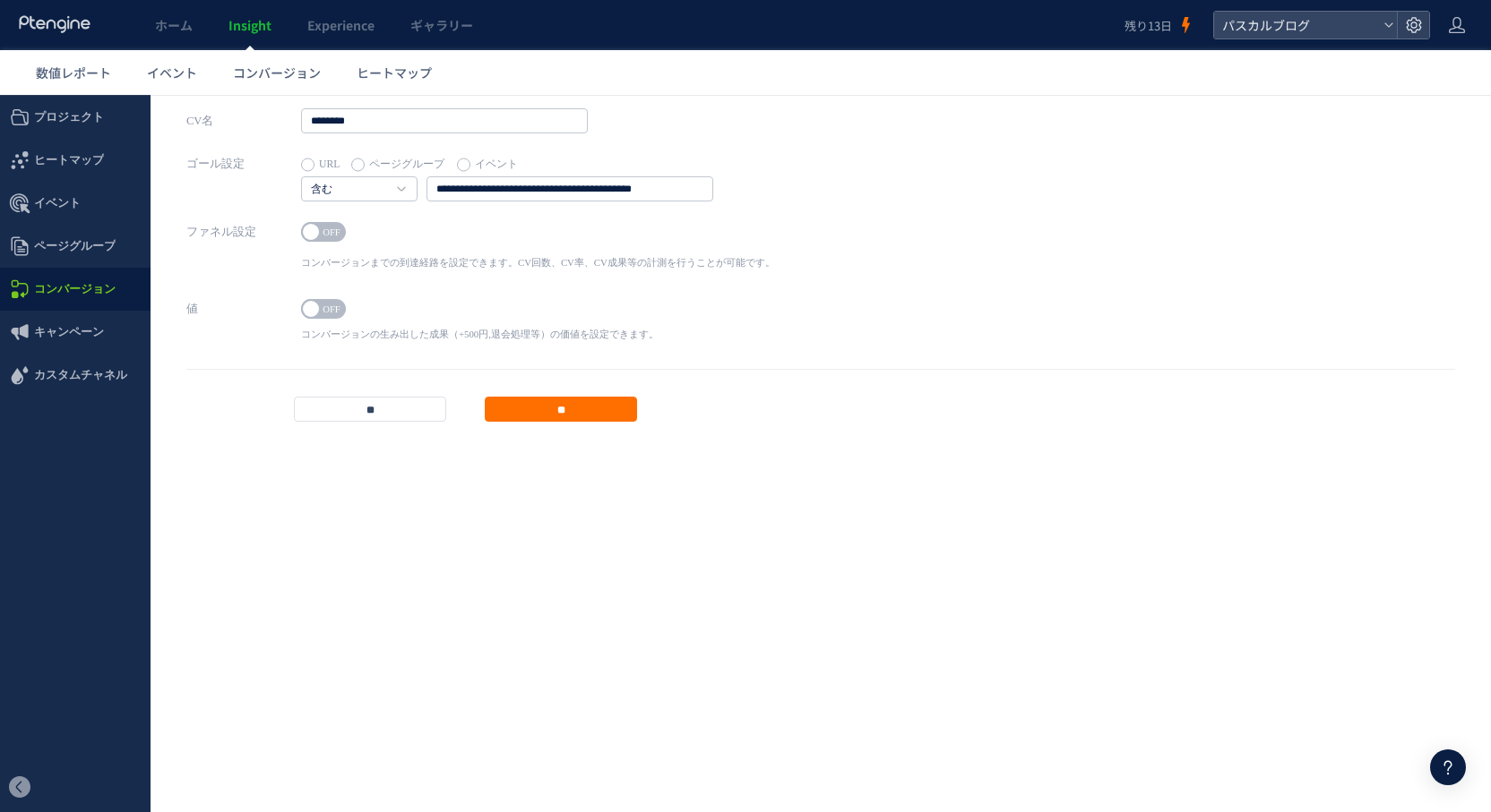
click at [932, 231] on div "ファネル設定 ON OFF コンバージョンまでの到達経路を設定できます。CV回数、CV率、CV成果等の計測を行うことが可能です。 1 URL ページグループ …" at bounding box center [821, 257] width 1269 height 77
click at [540, 189] on input "**********" at bounding box center [569, 189] width 287 height 25
click at [532, 190] on input "**********" at bounding box center [569, 189] width 287 height 25
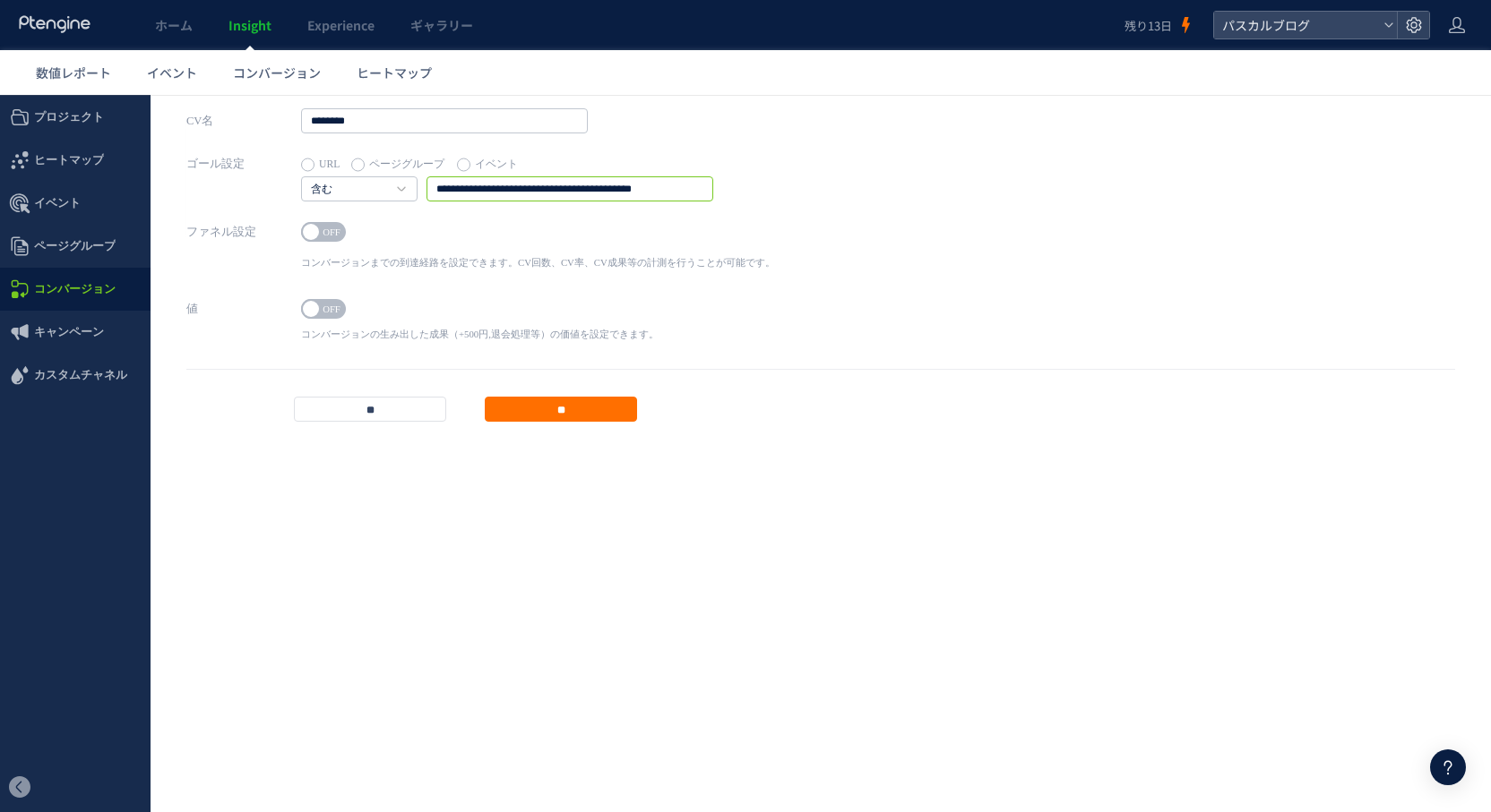
click at [533, 190] on input "**********" at bounding box center [569, 189] width 287 height 25
click at [533, 189] on input "**********" at bounding box center [569, 189] width 287 height 25
click at [366, 410] on input "**" at bounding box center [369, 410] width 152 height 25
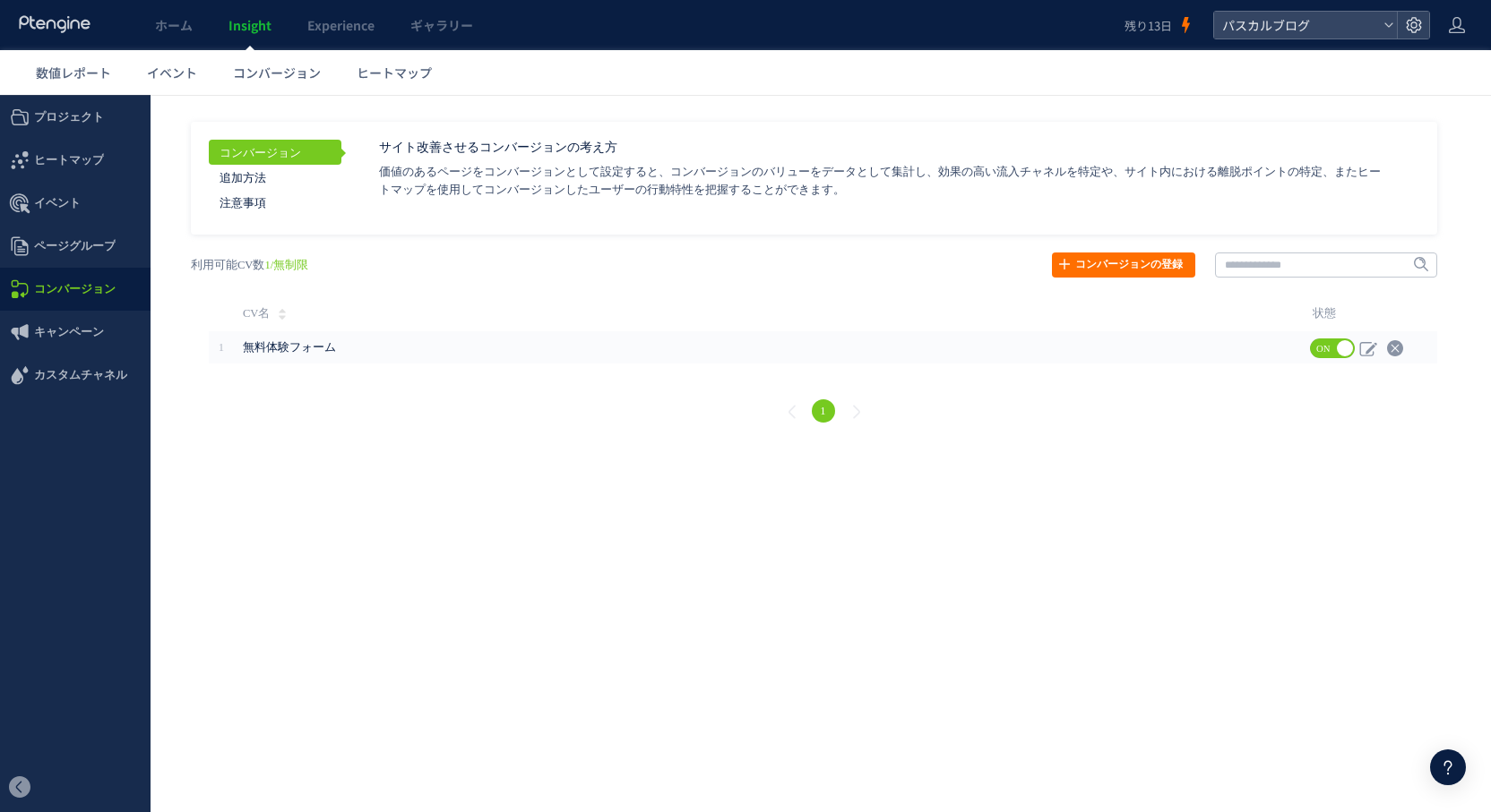
click at [533, 446] on html ".cls-1 { fill-rule: evenodd; } .cls-1 { fill: #ececec; } .cls-2 { fill: #929292…" at bounding box center [745, 270] width 1491 height 351
click at [279, 79] on span "コンバージョン" at bounding box center [277, 72] width 87 height 17
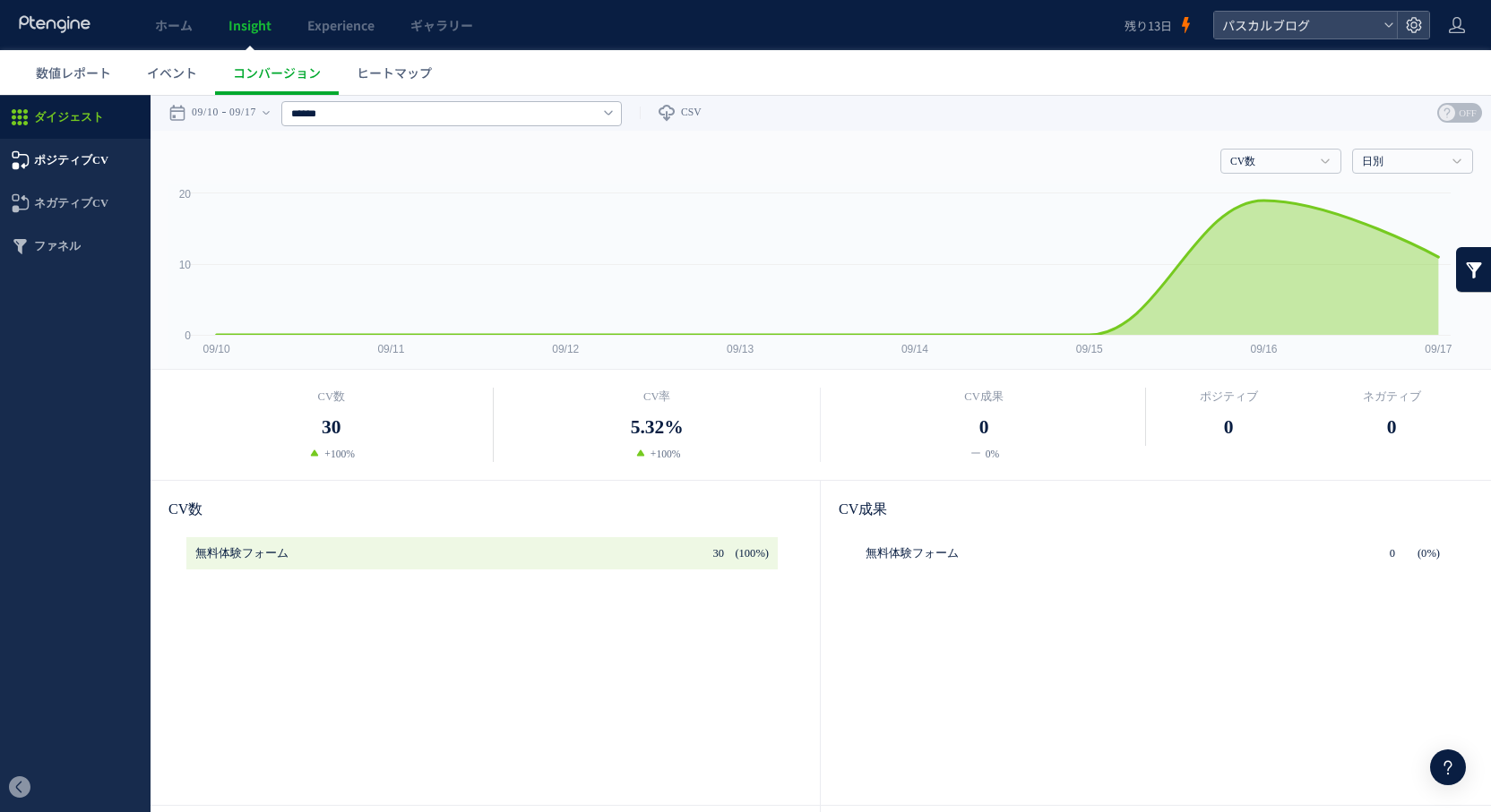
click at [62, 167] on span "ポジティブCV" at bounding box center [71, 160] width 75 height 43
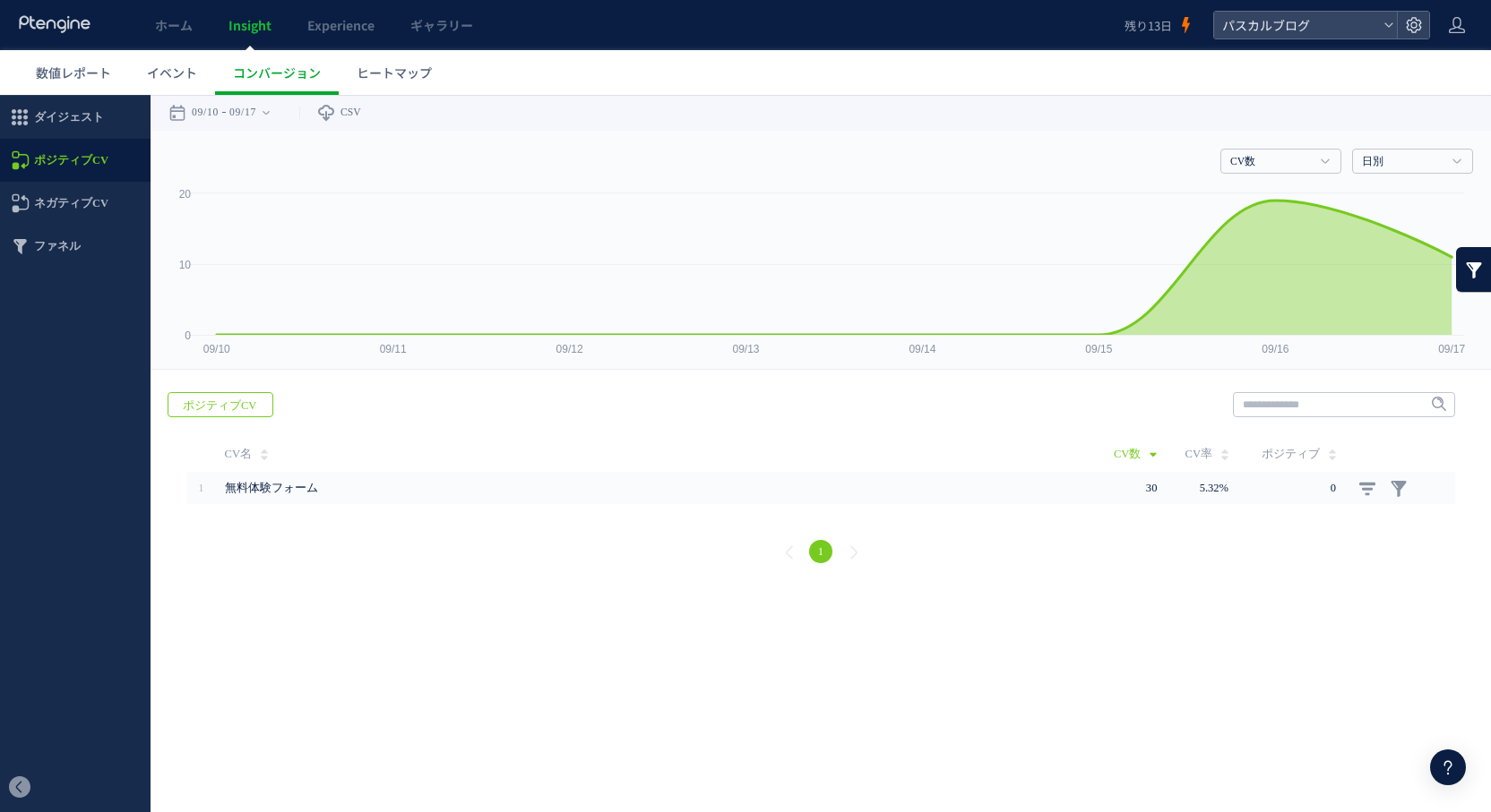
click at [442, 423] on div "戻る ポジティブCV ヒートマップを計測させるには、解析コードを実装してください。 実装 URL 1" at bounding box center [821, 480] width 1340 height 213
click at [864, 15] on div "ホーム Insight Experience ギャラリー" at bounding box center [561, 25] width 1124 height 51
click at [412, 587] on html ".cls-1 { fill-rule: evenodd; } .cls-1 { fill: #ececec; } .cls-2 { fill: #929292…" at bounding box center [745, 341] width 1491 height 491
click at [370, 403] on div "戻る ポジティブCV ヒートマップを計測させるには、解析コードを実装してください。 実装 URL 1" at bounding box center [821, 480] width 1340 height 213
click at [296, 587] on html ".cls-1 { fill-rule: evenodd; } .cls-1 { fill: #ececec; } .cls-2 { fill: #929292…" at bounding box center [745, 341] width 1491 height 491
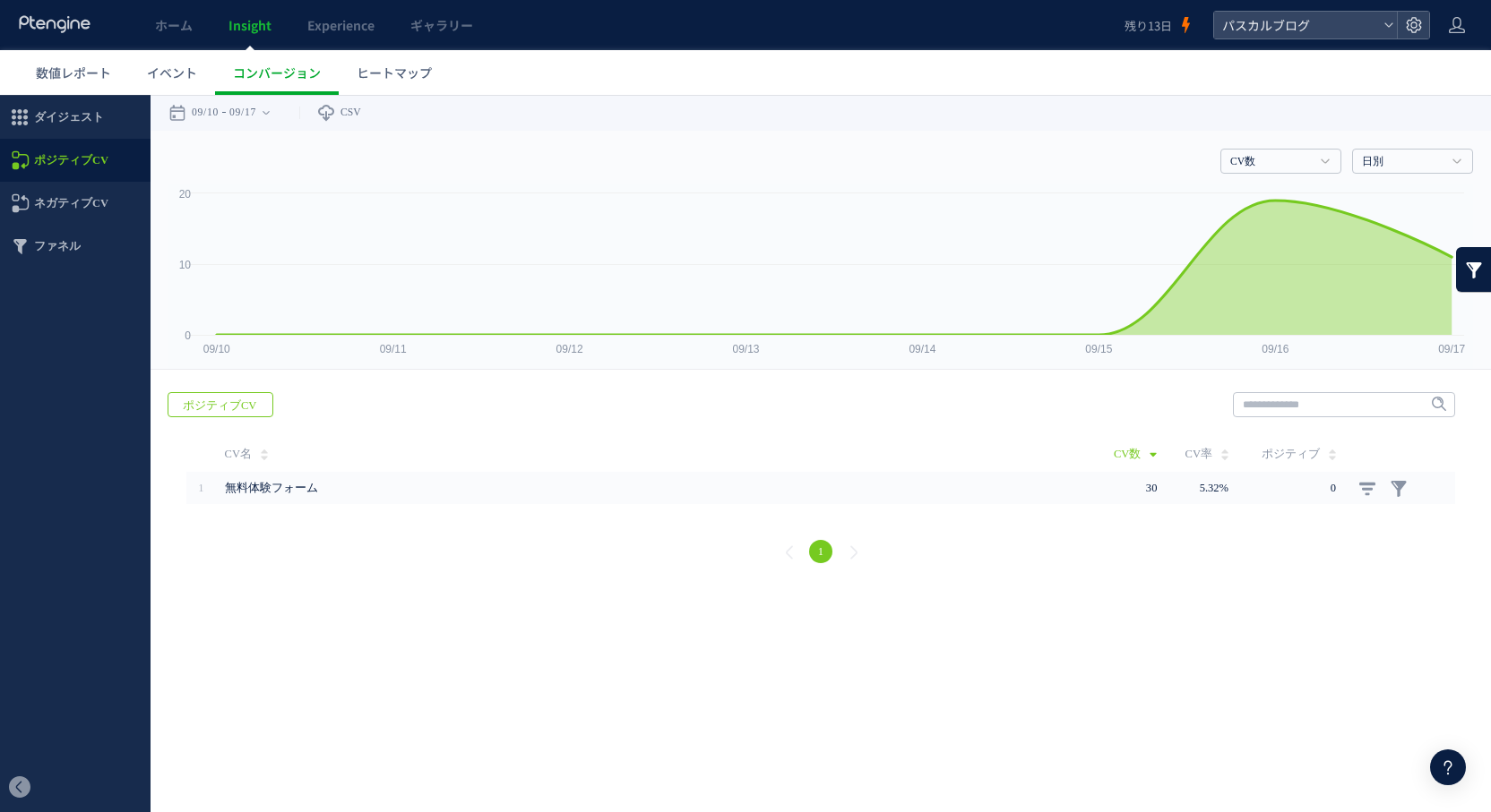
click at [559, 159] on div "CV数 CV数 CV率 CV成果 日別 日別 週別 月別" at bounding box center [820, 157] width 1305 height 53
click at [936, 166] on div "CV数 CV数 CV率 CV成果 日別 日別 週別 月別" at bounding box center [820, 157] width 1305 height 53
click at [547, 587] on html ".cls-1 { fill-rule: evenodd; } .cls-1 { fill: #ececec; } .cls-2 { fill: #929292…" at bounding box center [745, 341] width 1491 height 491
click at [508, 429] on div "戻る ポジティブCV ヒートマップを計測させるには、解析コードを実装してください。 実装 URL 1" at bounding box center [821, 480] width 1340 height 213
click at [431, 402] on div "戻る ポジティブCV ヒートマップを計測させるには、解析コードを実装してください。 実装 URL 1" at bounding box center [821, 480] width 1340 height 213
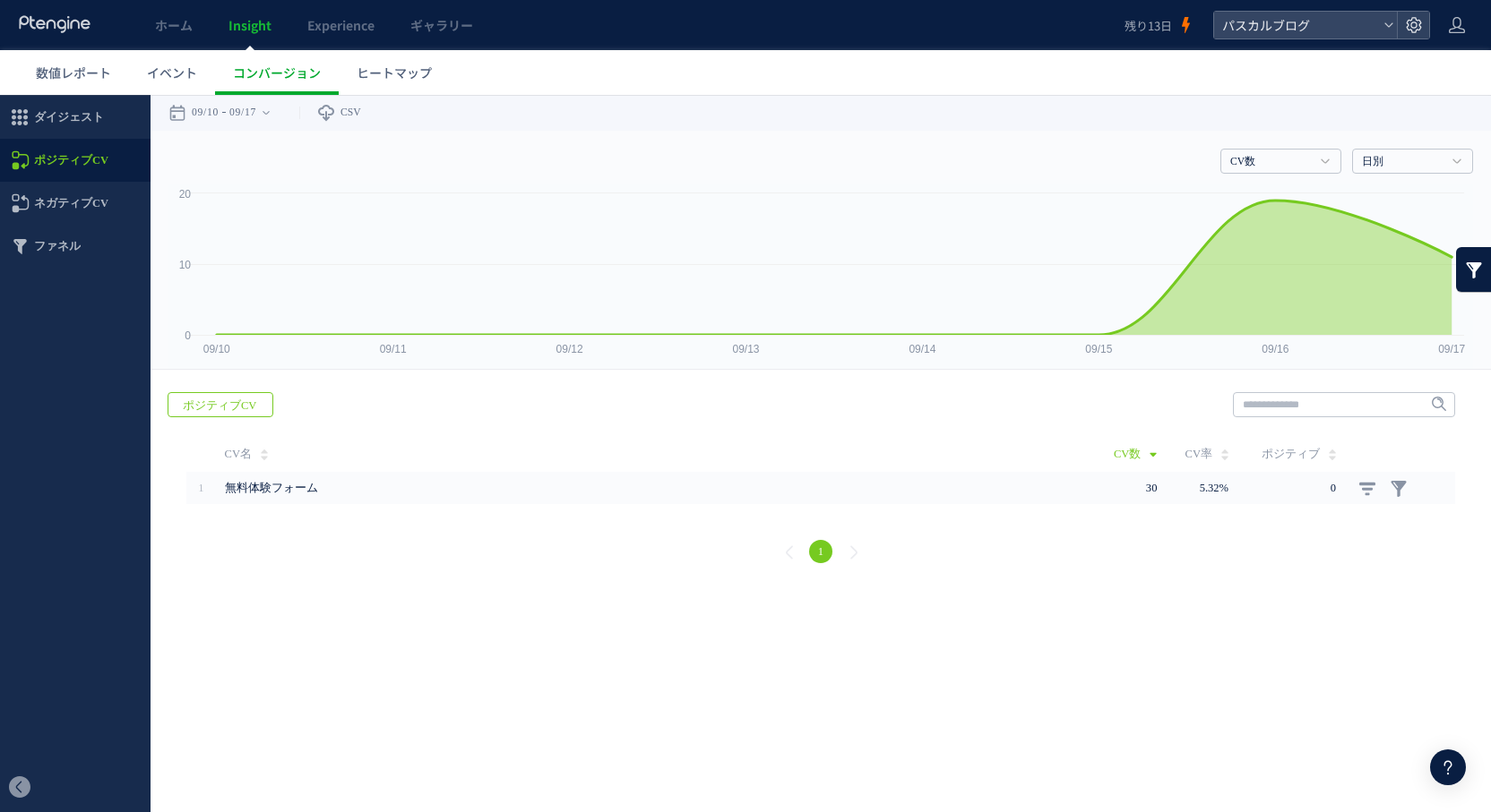
click at [474, 587] on html ".cls-1 { fill-rule: evenodd; } .cls-1 { fill: #ececec; } .cls-2 { fill: #929292…" at bounding box center [745, 341] width 1491 height 491
click at [396, 587] on html ".cls-1 { fill-rule: evenodd; } .cls-1 { fill: #ececec; } .cls-2 { fill: #929292…" at bounding box center [745, 341] width 1491 height 491
click at [535, 416] on div "戻る ポジティブCV ヒートマップを計測させるには、解析コードを実装してください。 実装 URL 1" at bounding box center [821, 480] width 1340 height 213
click at [430, 424] on div "戻る ポジティブCV ヒートマップを計測させるには、解析コードを実装してください。 実装 URL 1" at bounding box center [821, 480] width 1340 height 213
click at [459, 587] on html ".cls-1 { fill-rule: evenodd; } .cls-1 { fill: #ececec; } .cls-2 { fill: #929292…" at bounding box center [745, 341] width 1491 height 491
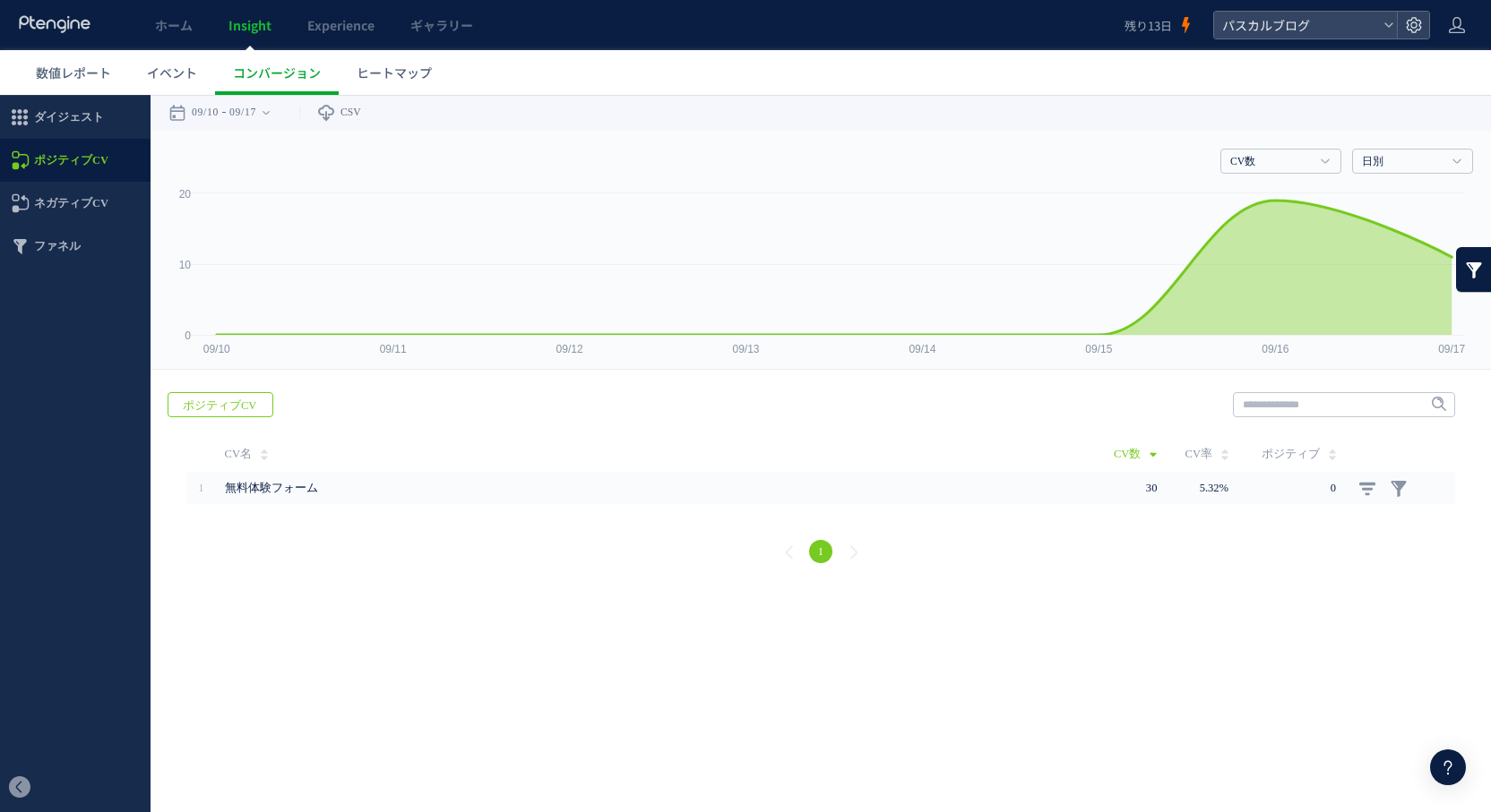
click at [424, 414] on div "戻る ポジティブCV ヒートマップを計測させるには、解析コードを実装してください。 実装 URL 1" at bounding box center [821, 480] width 1340 height 213
click at [424, 587] on html ".cls-1 { fill-rule: evenodd; } .cls-1 { fill: #ececec; } .cls-2 { fill: #929292…" at bounding box center [745, 341] width 1491 height 491
